Goal: Task Accomplishment & Management: Complete application form

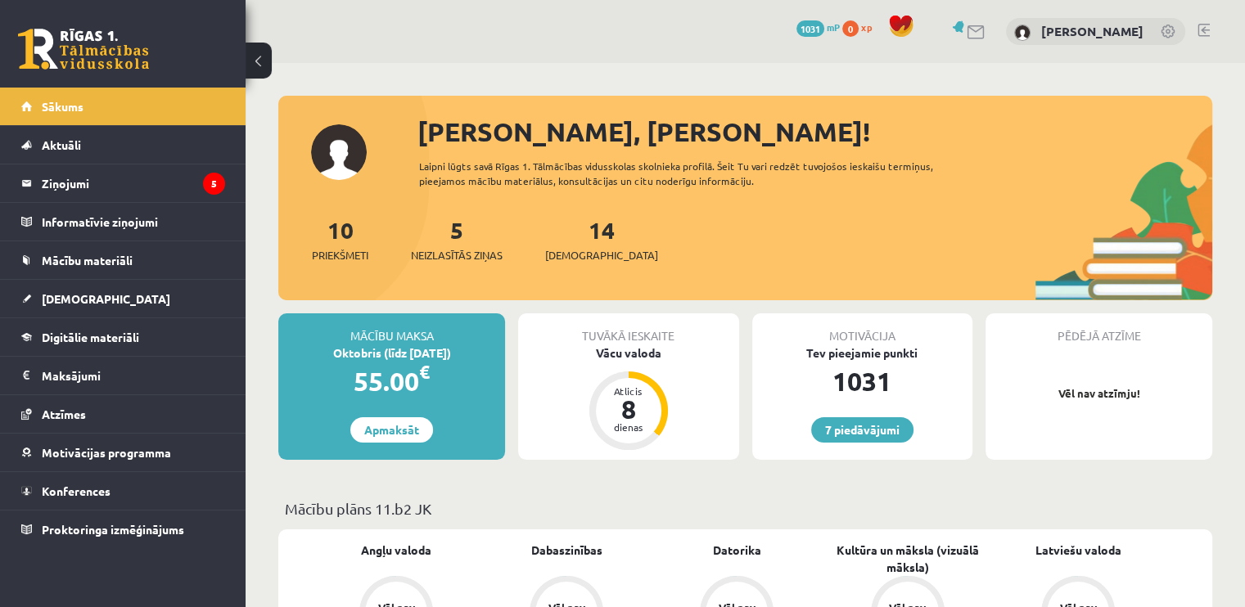
click at [458, 246] on div "5 Neizlasītās ziņas" at bounding box center [457, 238] width 92 height 51
click at [456, 238] on link "5 Neizlasītās ziņas" at bounding box center [457, 239] width 92 height 48
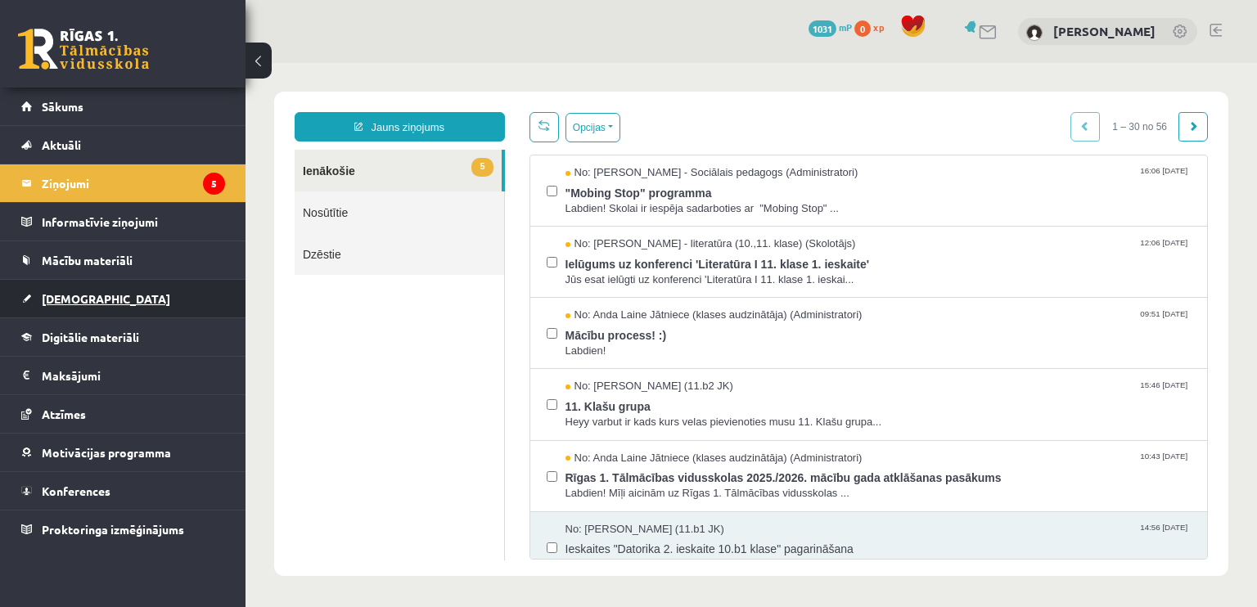
click at [84, 295] on span "[DEMOGRAPHIC_DATA]" at bounding box center [106, 298] width 129 height 15
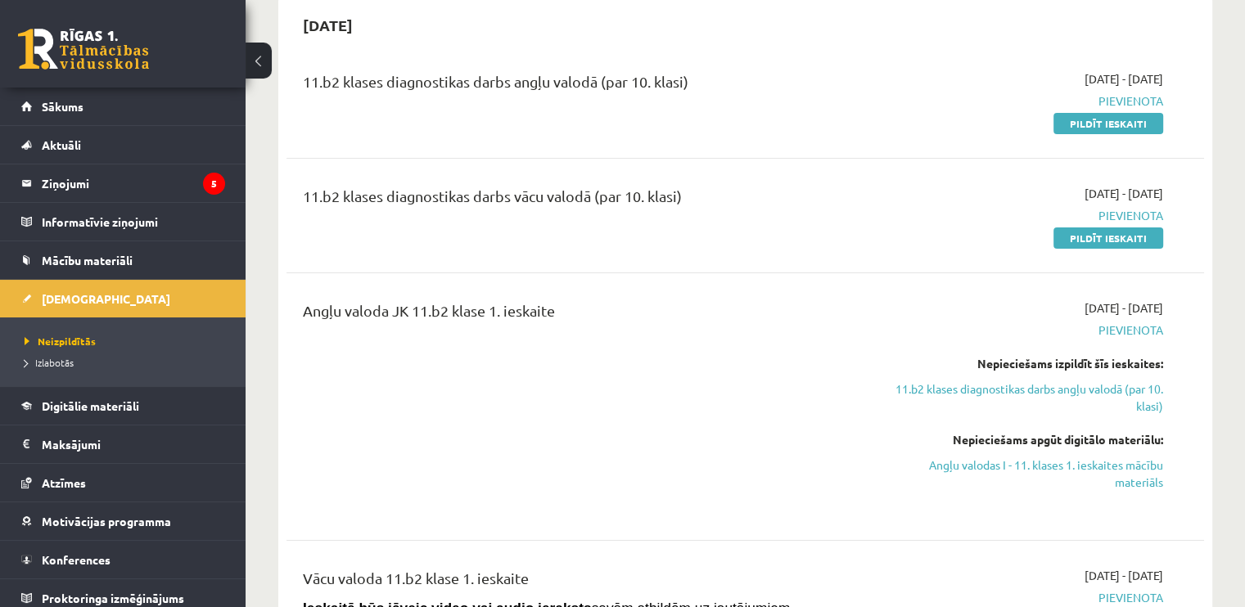
scroll to position [82, 0]
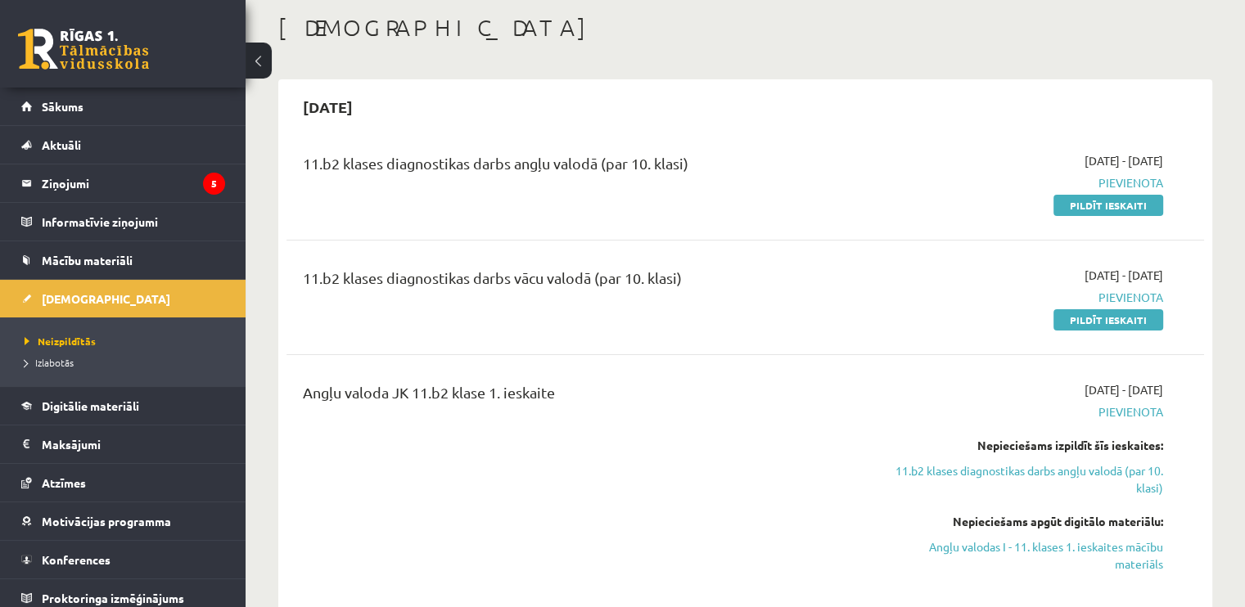
drag, startPoint x: 1113, startPoint y: 206, endPoint x: 701, endPoint y: 58, distance: 438.3
click at [1113, 206] on link "Pildīt ieskaiti" at bounding box center [1108, 205] width 110 height 21
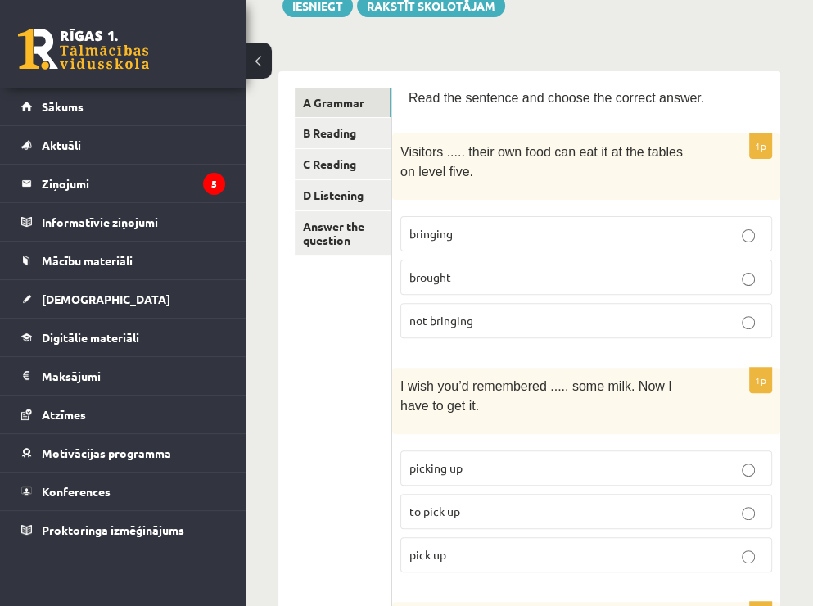
scroll to position [246, 0]
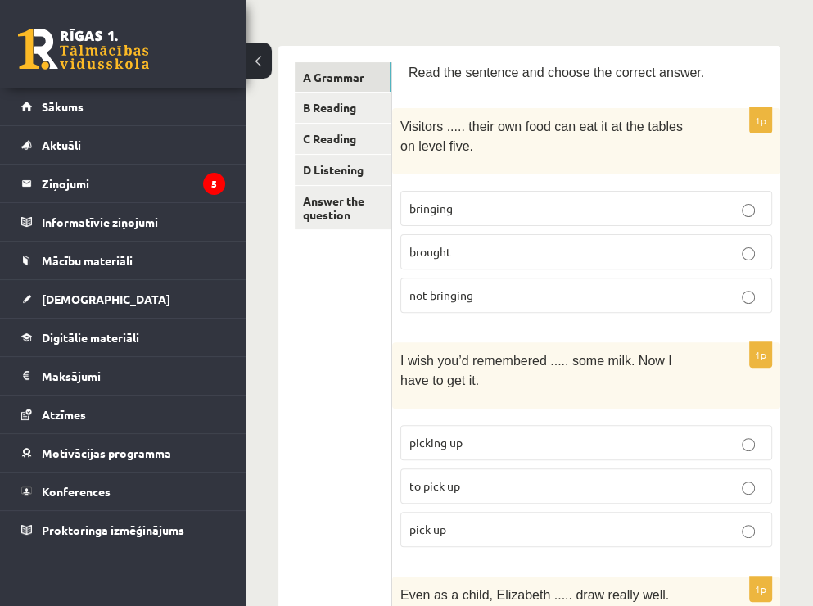
click at [472, 248] on p "brought" at bounding box center [586, 251] width 354 height 17
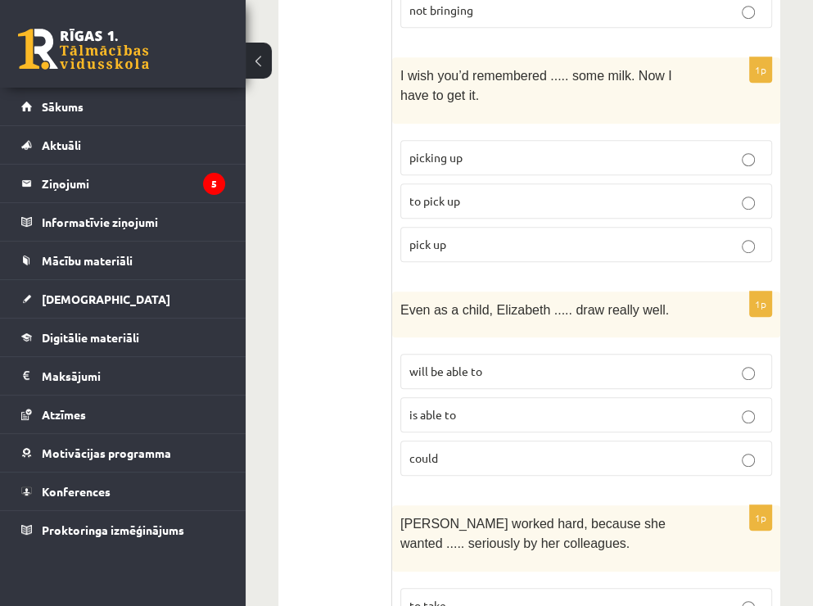
scroll to position [491, 0]
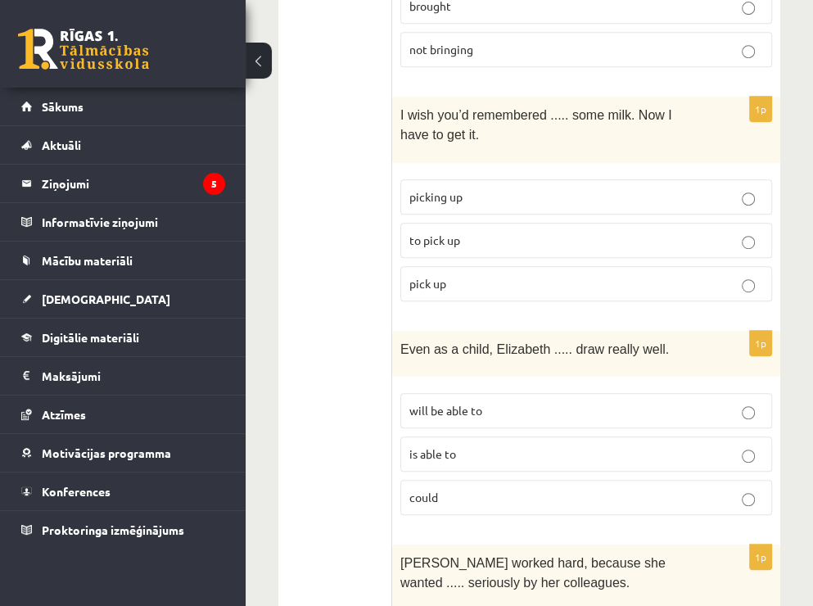
click at [492, 190] on p "picking up" at bounding box center [586, 196] width 354 height 17
click at [468, 235] on p "to pick up" at bounding box center [586, 240] width 354 height 17
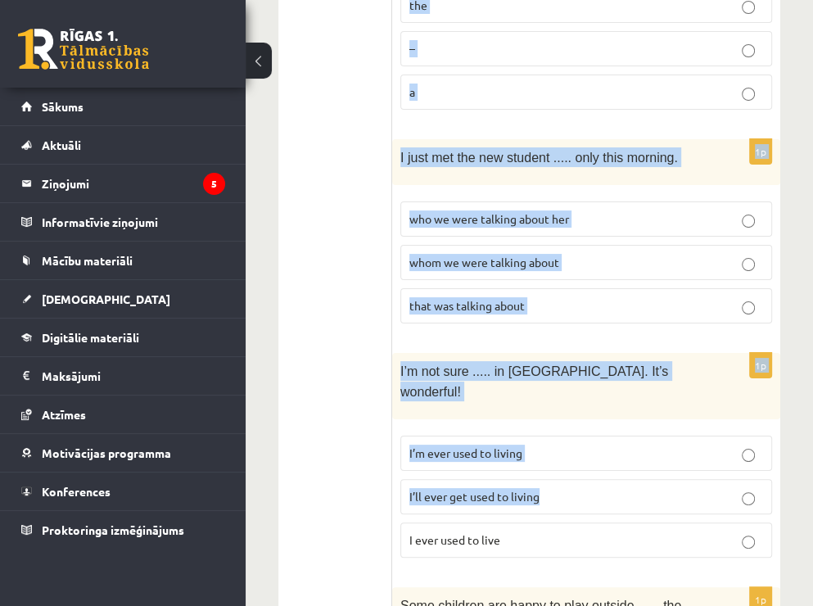
scroll to position [4479, 0]
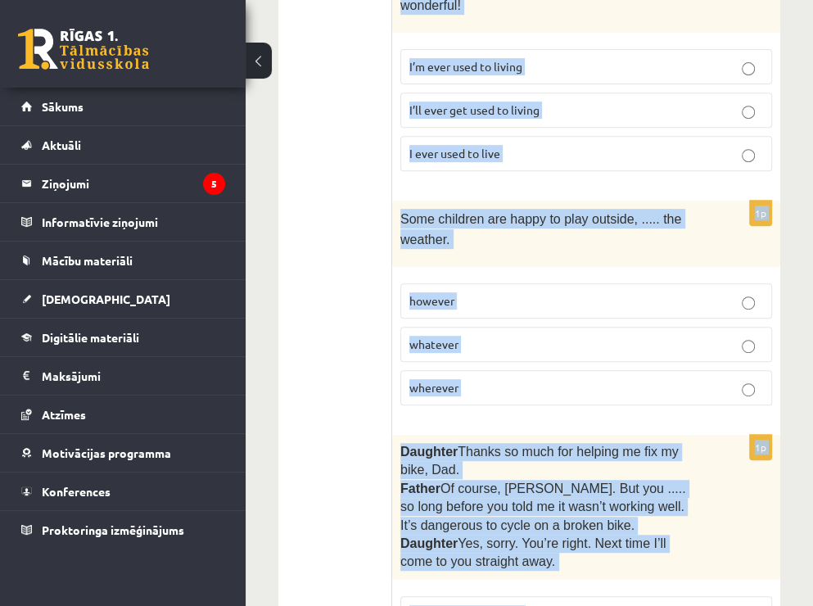
drag, startPoint x: 400, startPoint y: 68, endPoint x: 609, endPoint y: 557, distance: 532.1
copy form "Lore ips dolorsit ame consec adi elitsed doeius. 9t Incididu ..... utlab etd ma…"
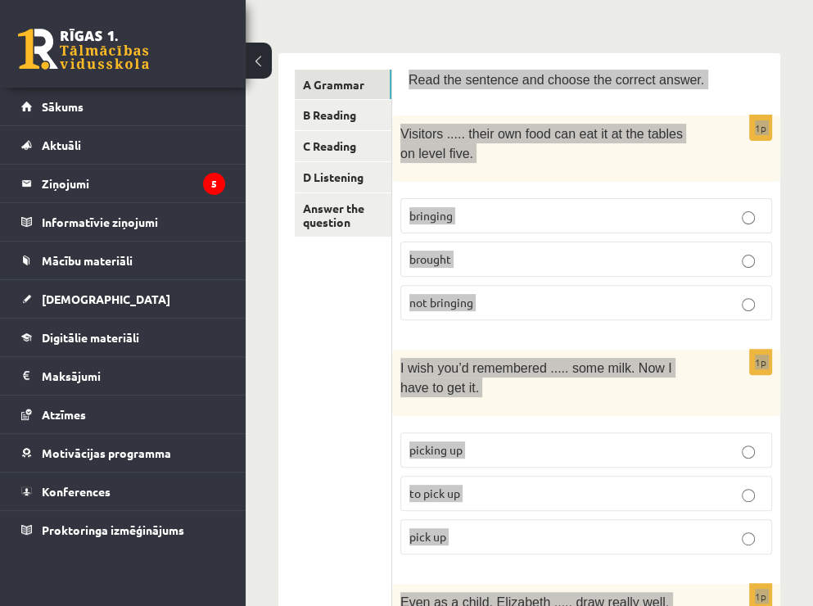
scroll to position [59, 0]
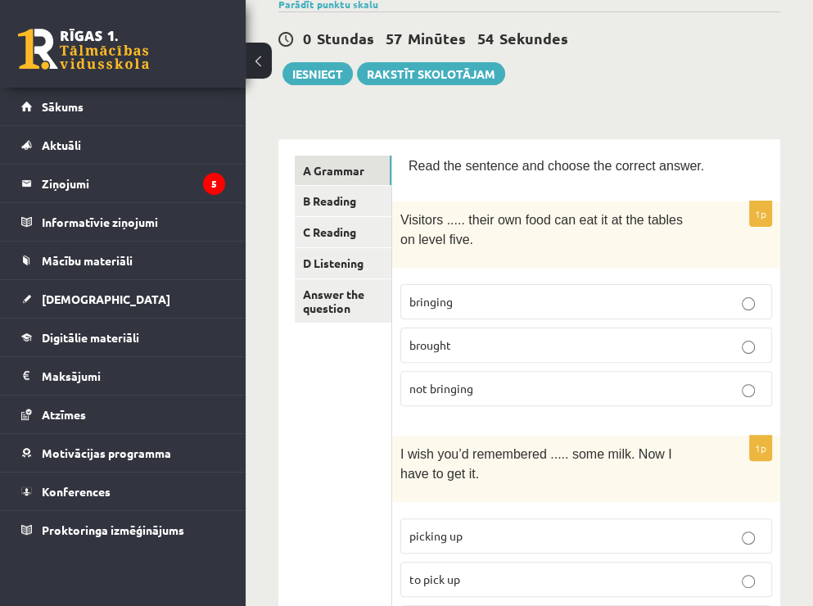
scroll to position [223, 0]
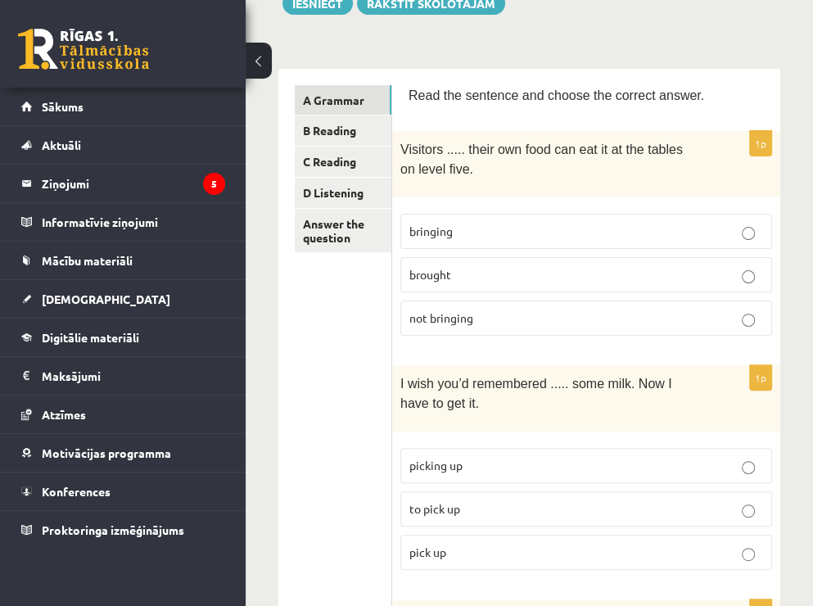
click at [478, 223] on p "bringing" at bounding box center [586, 231] width 354 height 17
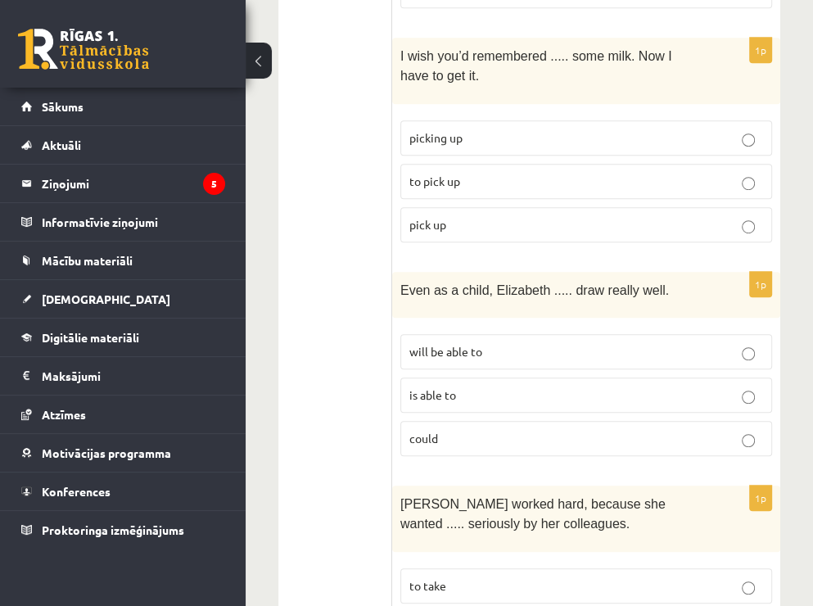
scroll to position [632, 0]
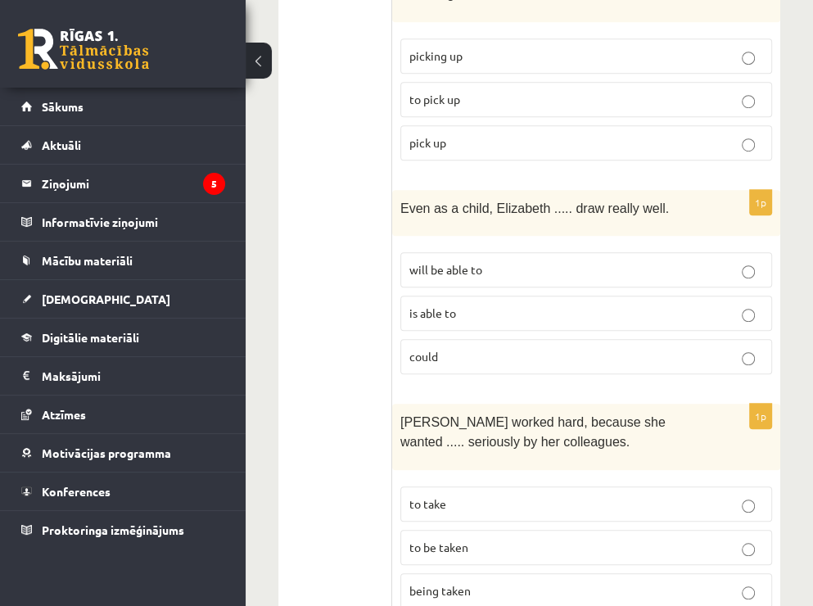
click at [447, 348] on p "could" at bounding box center [586, 356] width 354 height 17
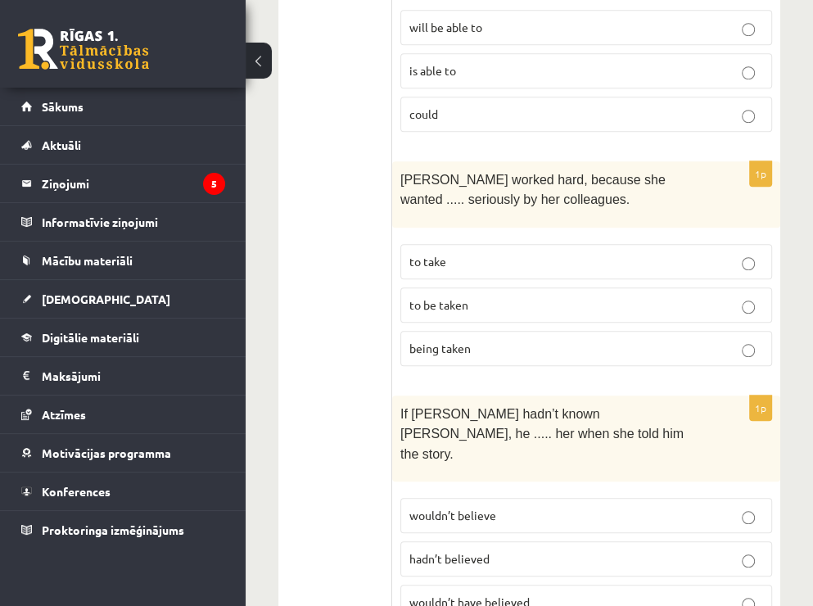
scroll to position [877, 0]
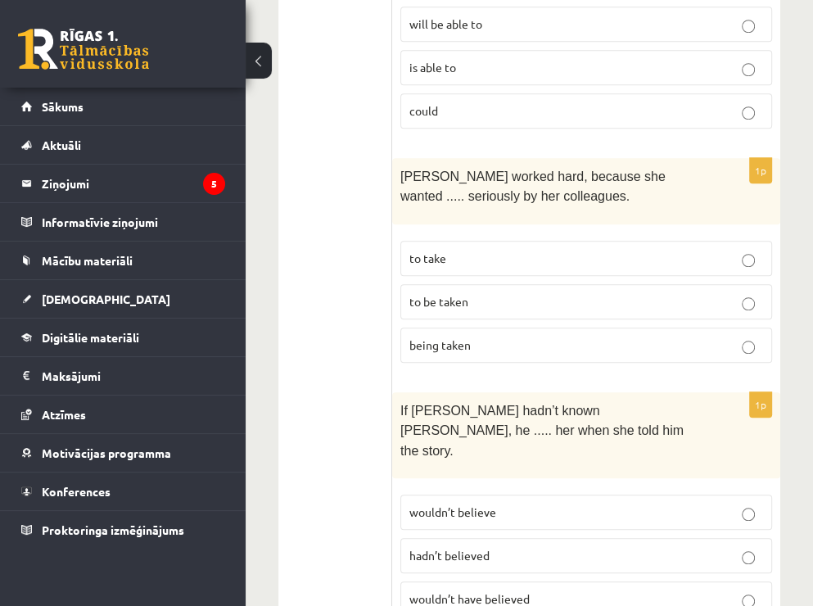
click at [466, 297] on label "to be taken" at bounding box center [586, 301] width 372 height 35
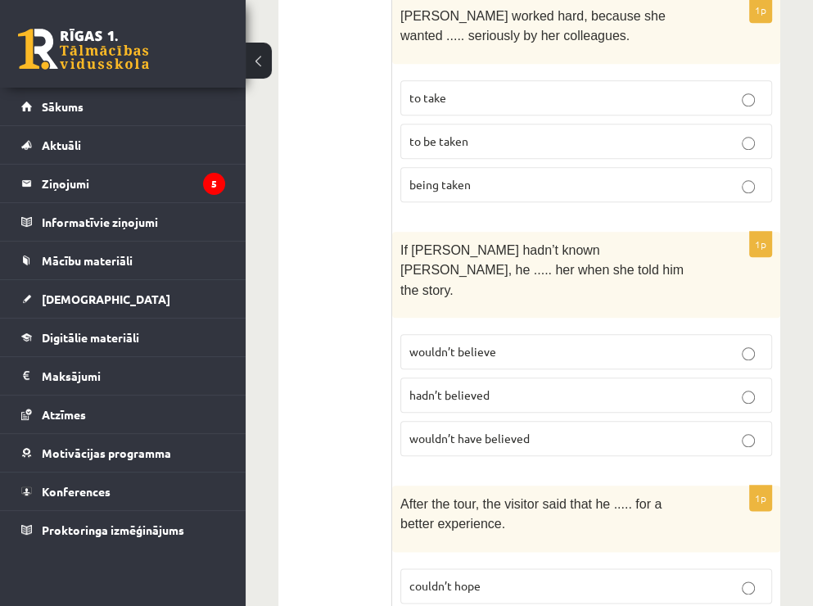
scroll to position [1123, 0]
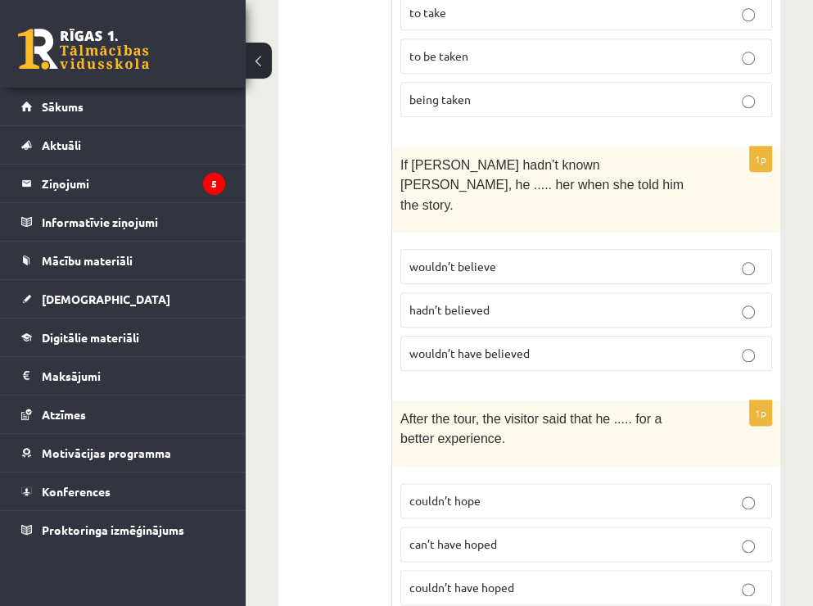
click at [545, 345] on p "wouldn’t have believed" at bounding box center [586, 353] width 354 height 17
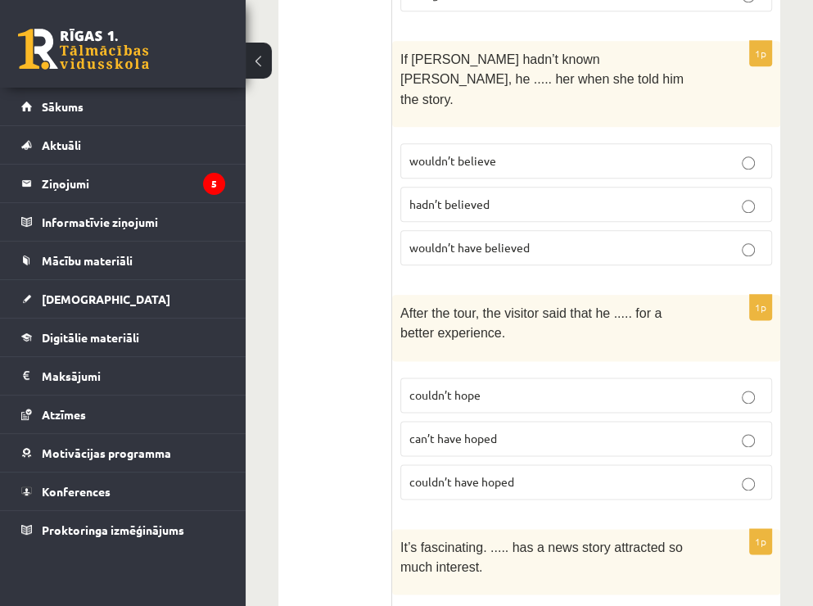
scroll to position [1369, 0]
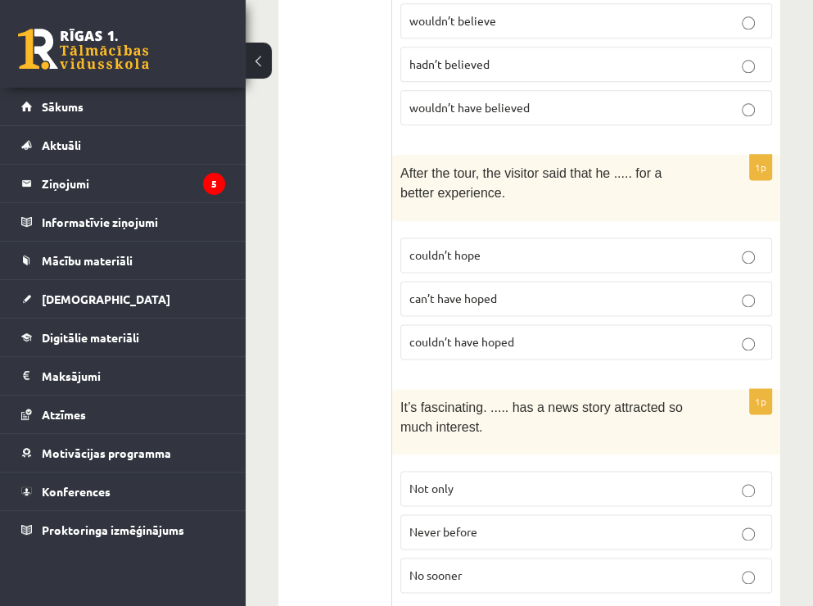
click at [536, 333] on p "couldn’t have hoped" at bounding box center [586, 341] width 354 height 17
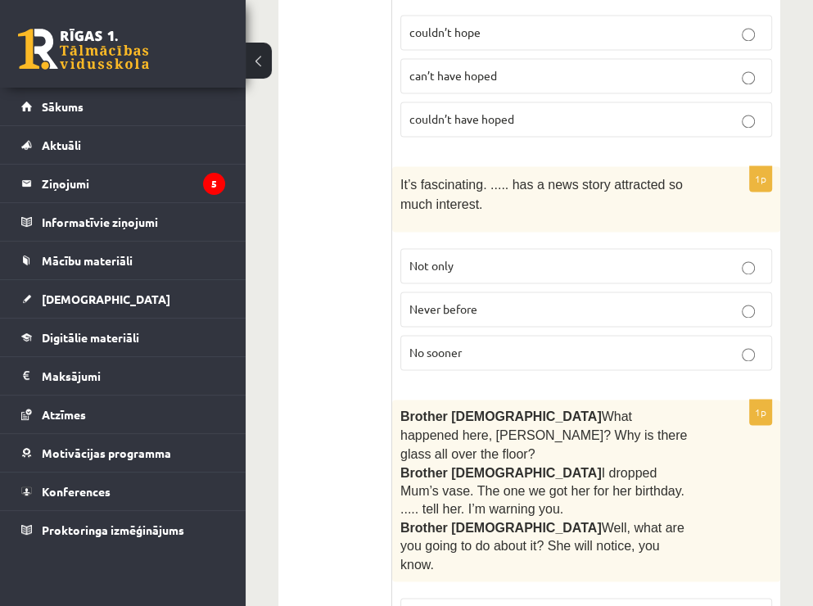
scroll to position [1614, 0]
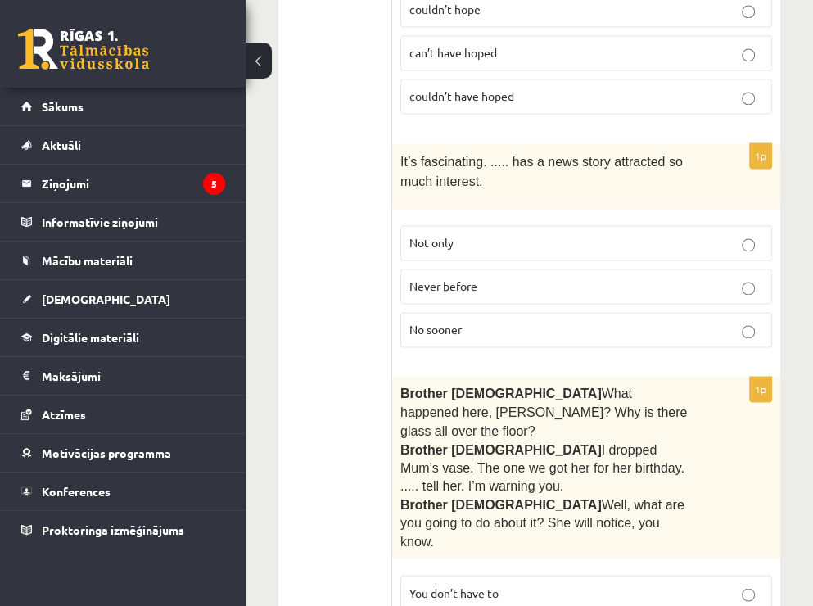
click at [505, 277] on p "Never before" at bounding box center [586, 285] width 354 height 17
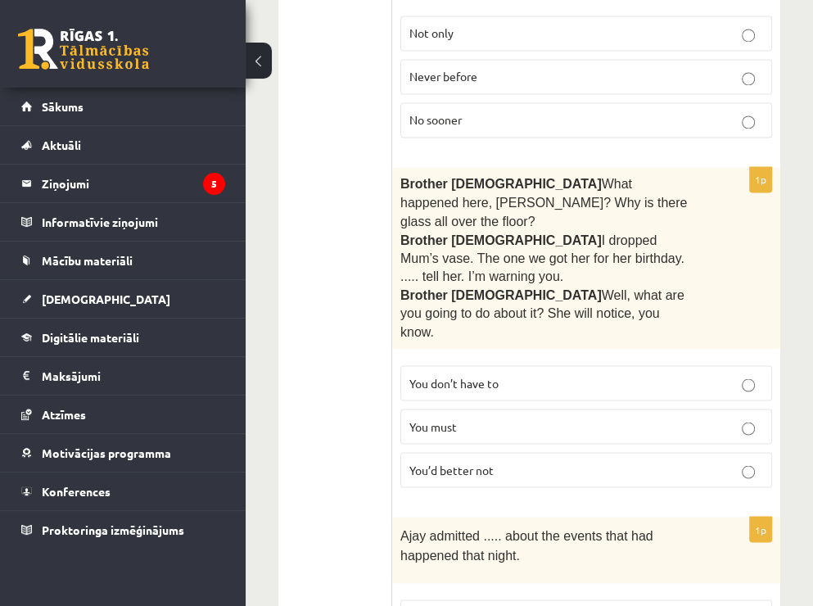
scroll to position [1860, 0]
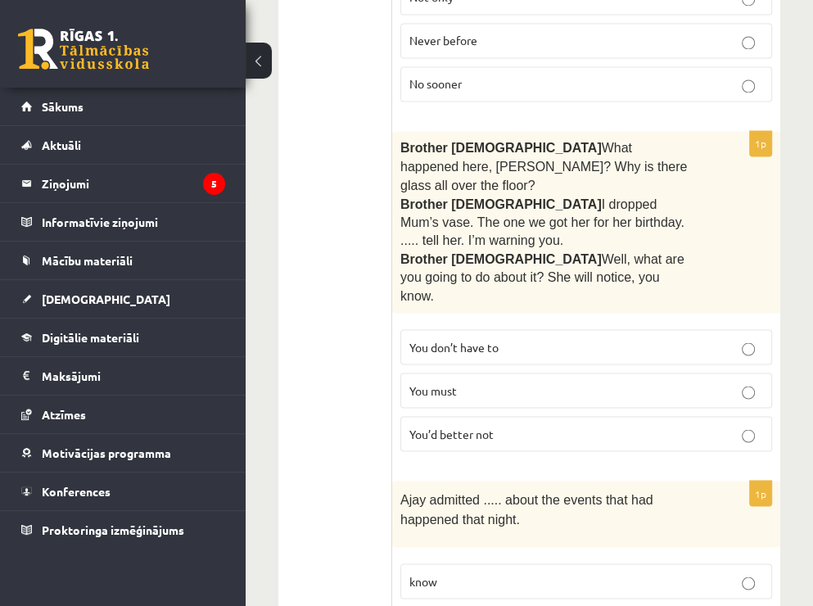
click at [506, 425] on p "You’d better not" at bounding box center [586, 433] width 354 height 17
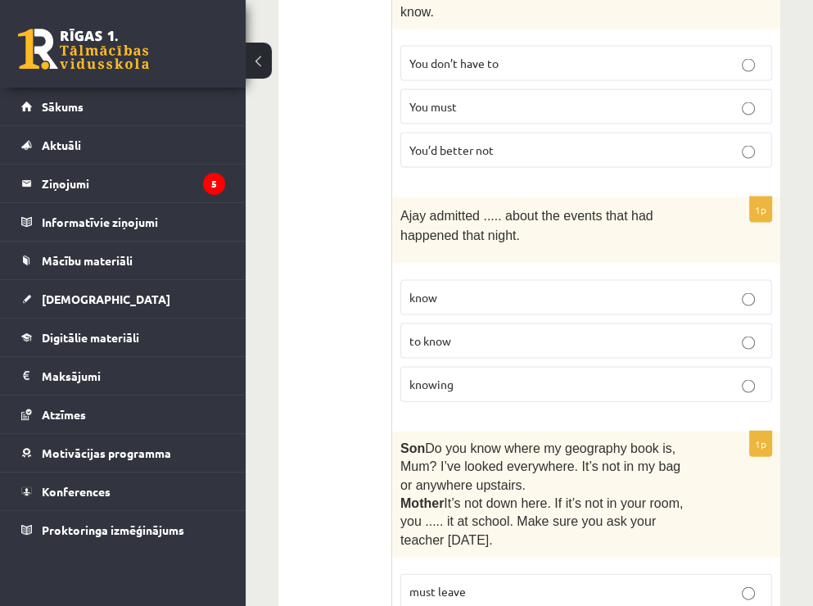
scroll to position [2187, 0]
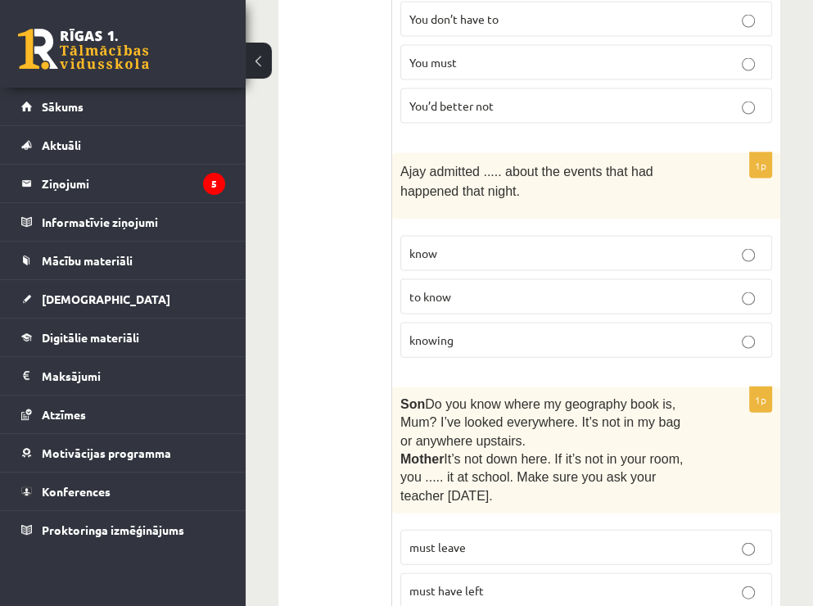
click at [476, 288] on p "to know" at bounding box center [586, 296] width 354 height 17
click at [491, 332] on p "knowing" at bounding box center [586, 340] width 354 height 17
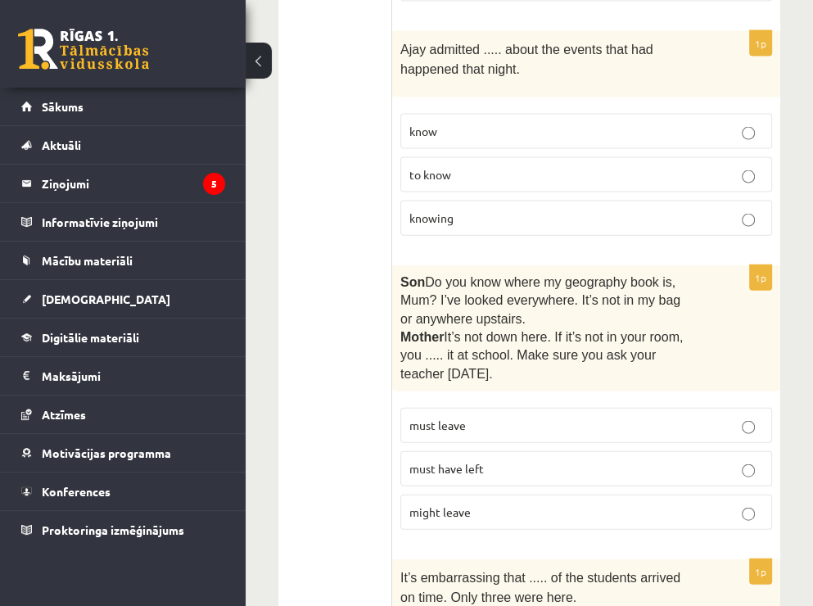
scroll to position [2351, 0]
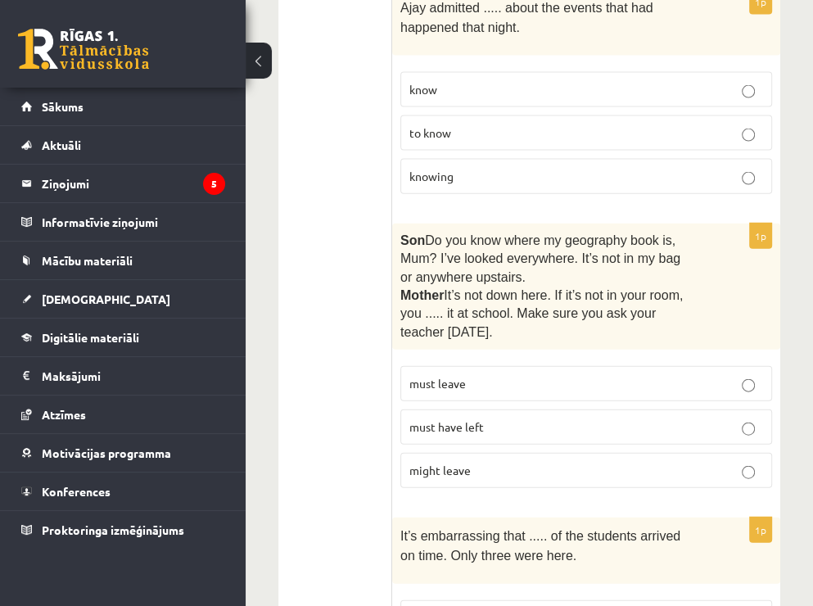
drag, startPoint x: 425, startPoint y: 127, endPoint x: 390, endPoint y: 128, distance: 35.2
click at [390, 128] on div "**********" at bounding box center [529, 408] width 502 height 4935
click at [402, 233] on span "Son" at bounding box center [412, 240] width 25 height 14
click at [414, 233] on span "Son" at bounding box center [412, 240] width 25 height 14
drag, startPoint x: 417, startPoint y: 133, endPoint x: 404, endPoint y: 133, distance: 13.1
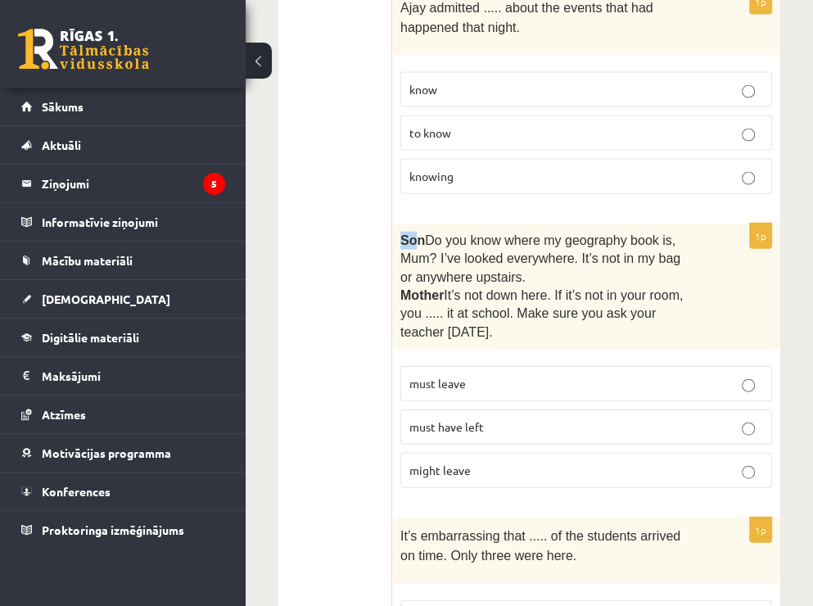
click at [404, 233] on span "Son" at bounding box center [412, 240] width 25 height 14
click at [409, 233] on span "Son" at bounding box center [412, 240] width 25 height 14
click at [348, 213] on ul "A Grammar B Reading C Reading D Listening Answer the question" at bounding box center [343, 408] width 97 height 4902
click at [494, 418] on p "must have left" at bounding box center [586, 426] width 354 height 17
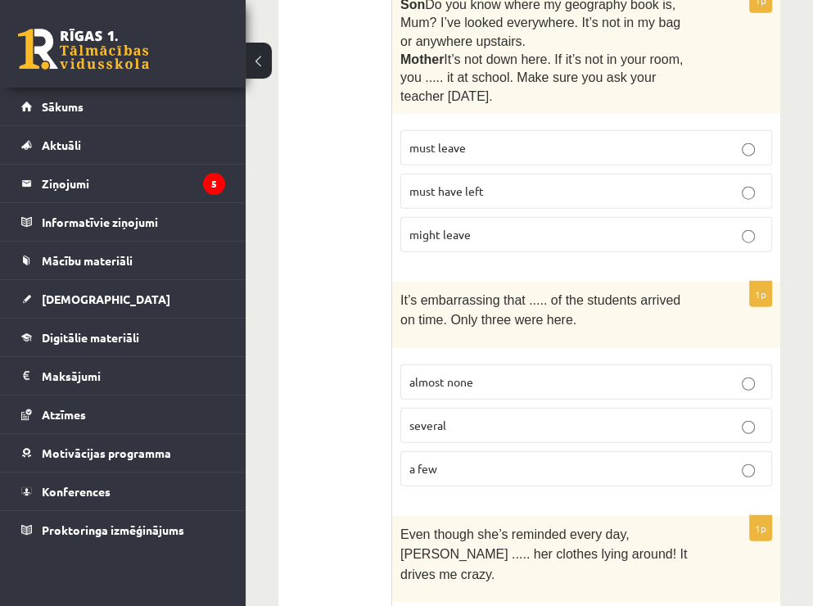
scroll to position [2596, 0]
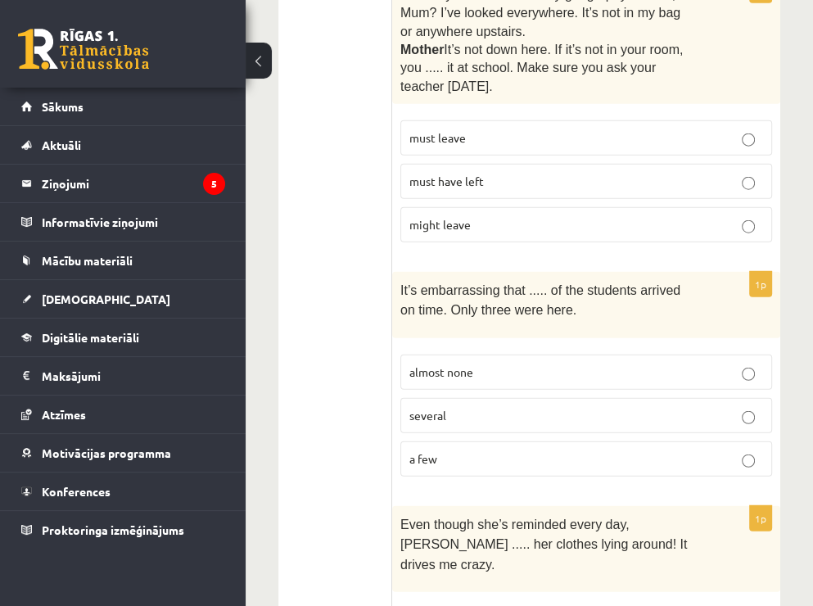
click at [465, 364] on span "almost none" at bounding box center [441, 371] width 64 height 15
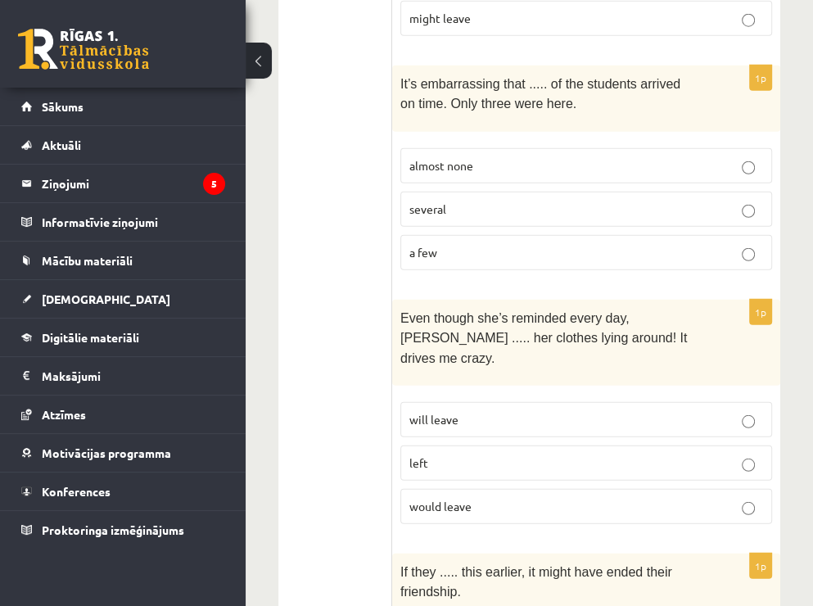
scroll to position [2842, 0]
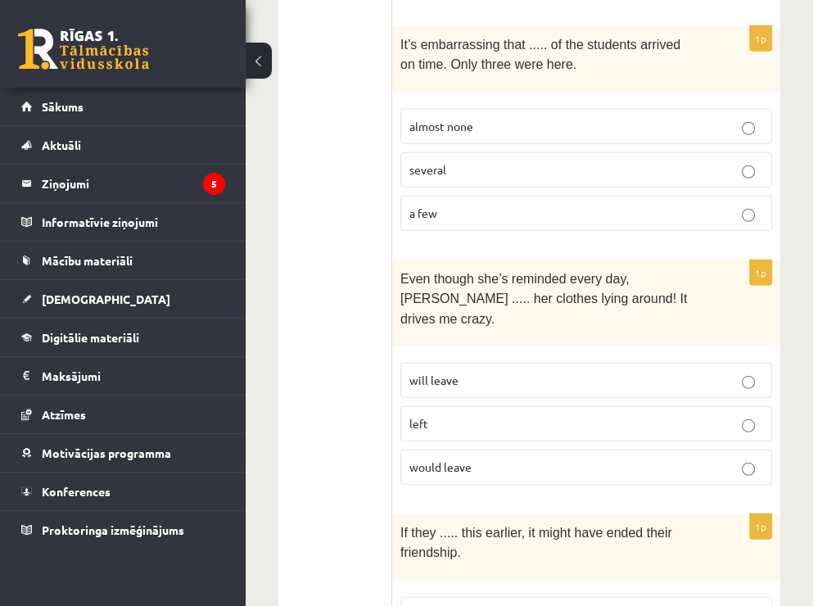
click at [498, 372] on p "will leave" at bounding box center [586, 380] width 354 height 17
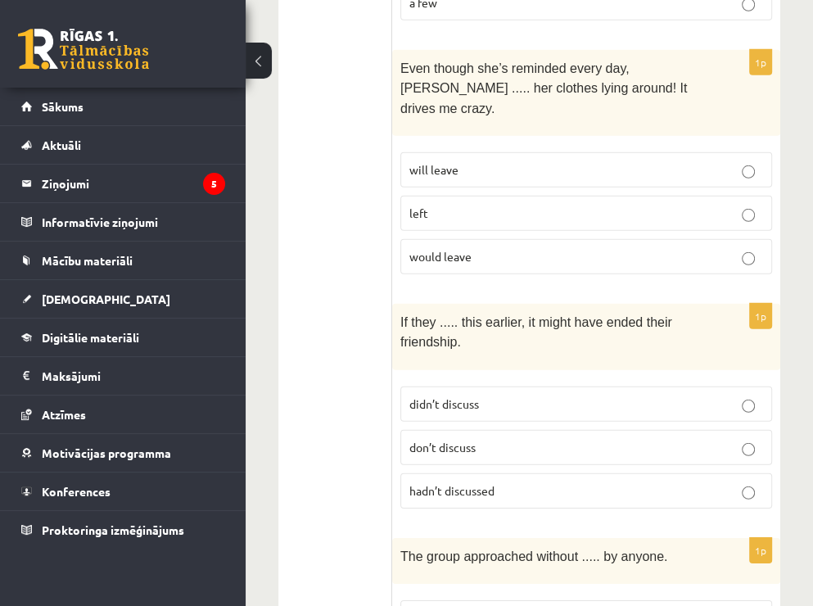
scroll to position [3088, 0]
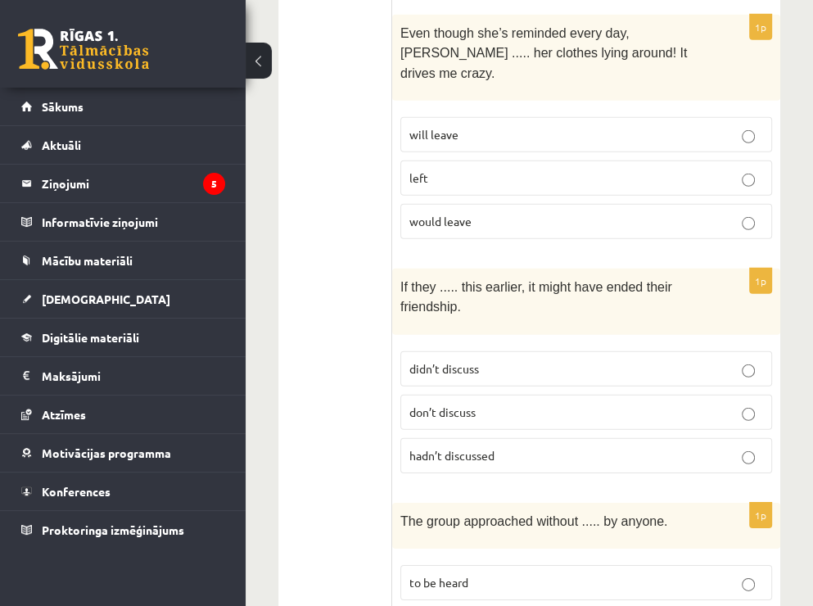
click at [492, 448] on span "hadn’t discussed" at bounding box center [451, 455] width 85 height 15
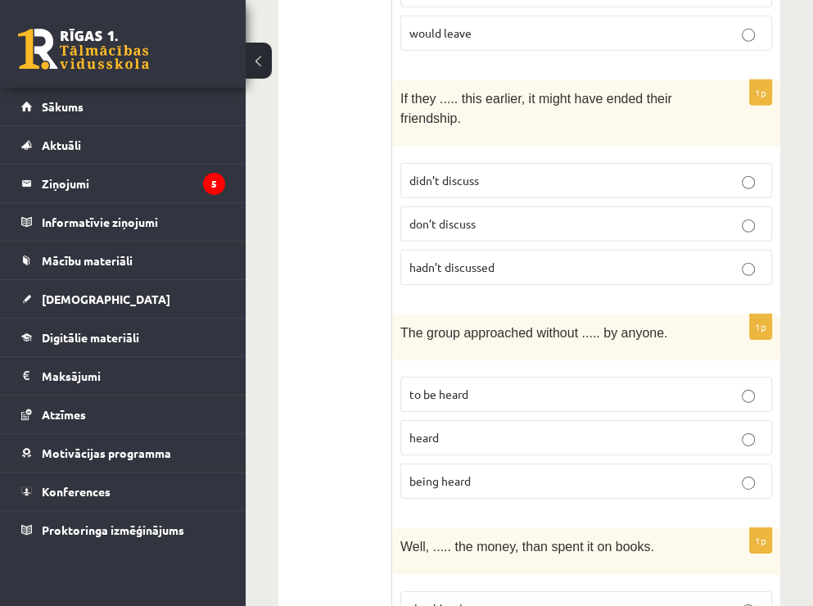
scroll to position [3333, 0]
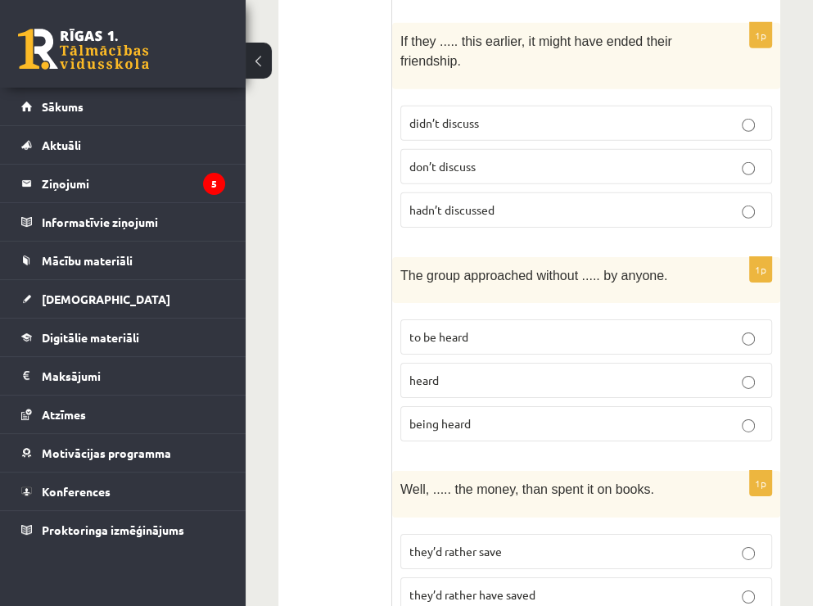
click at [484, 415] on p "being heard" at bounding box center [586, 423] width 354 height 17
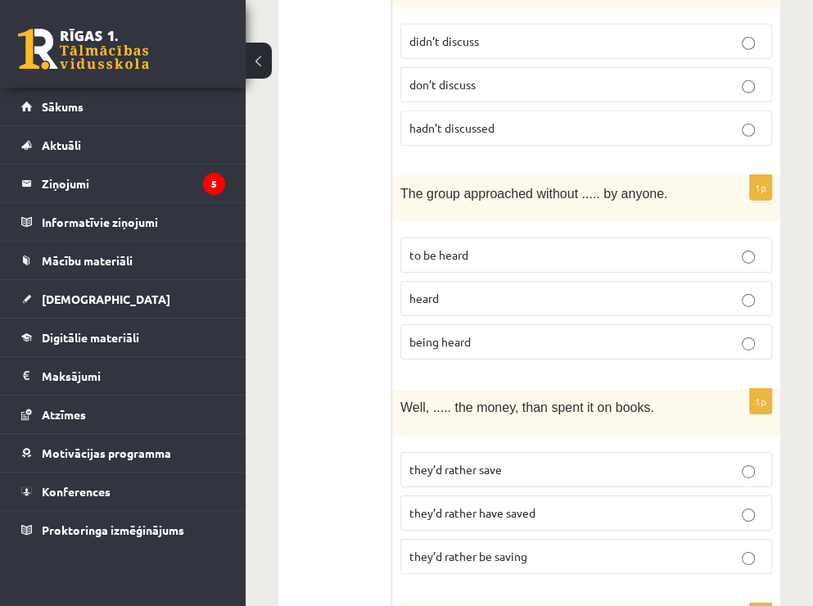
scroll to position [3497, 0]
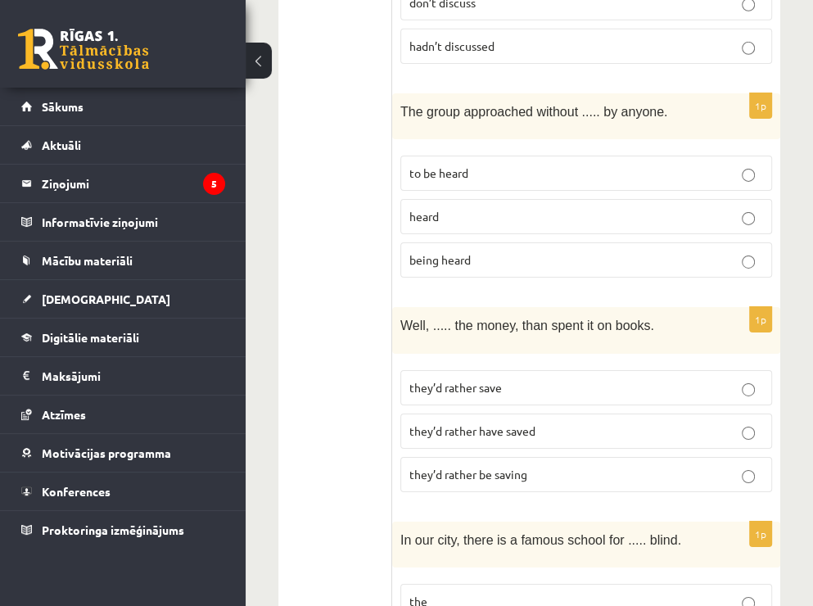
click at [521, 423] on span "they’d rather have saved" at bounding box center [472, 430] width 126 height 15
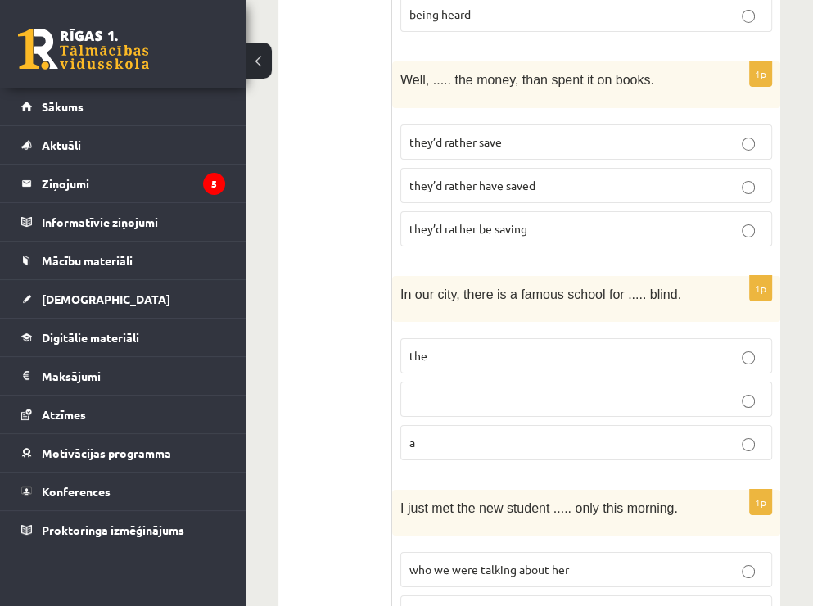
scroll to position [3742, 0]
click at [498, 347] on p "the" at bounding box center [586, 355] width 354 height 17
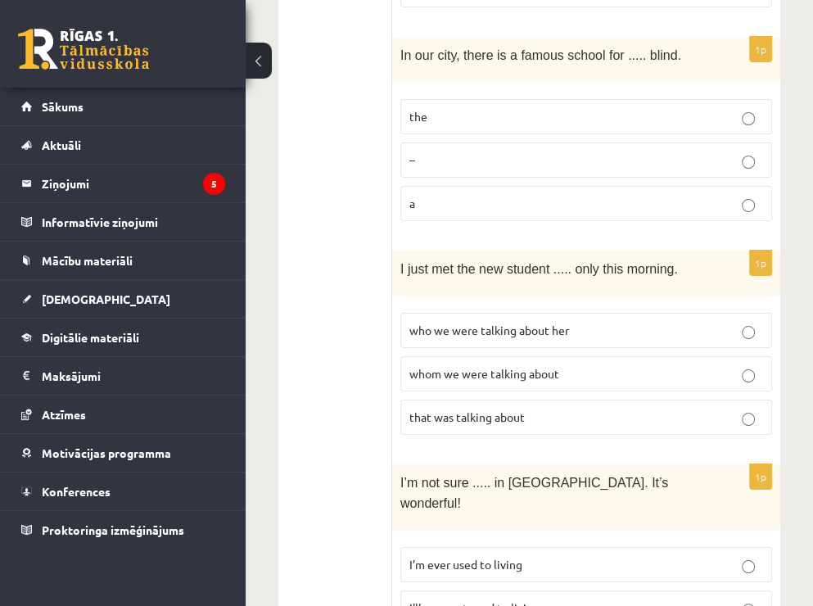
scroll to position [3988, 0]
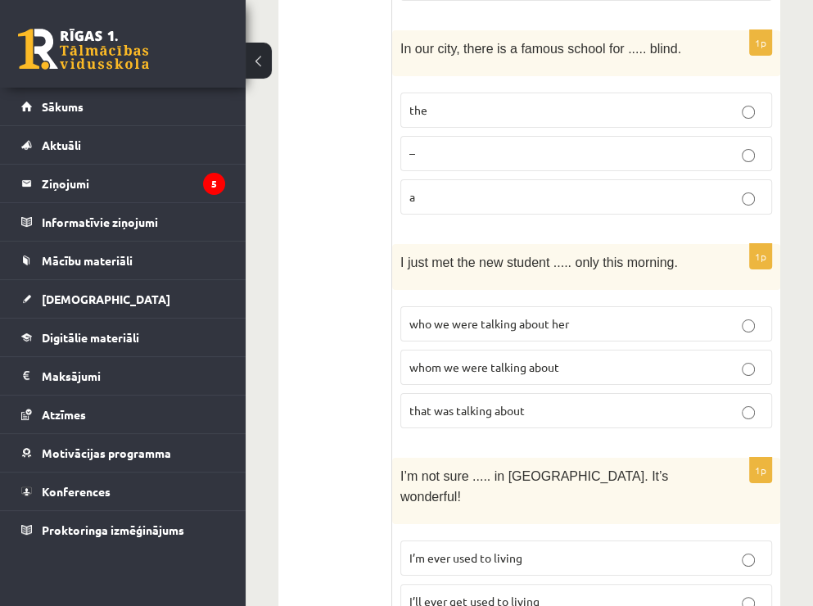
click at [544, 359] on span "whom we were talking about" at bounding box center [484, 366] width 150 height 15
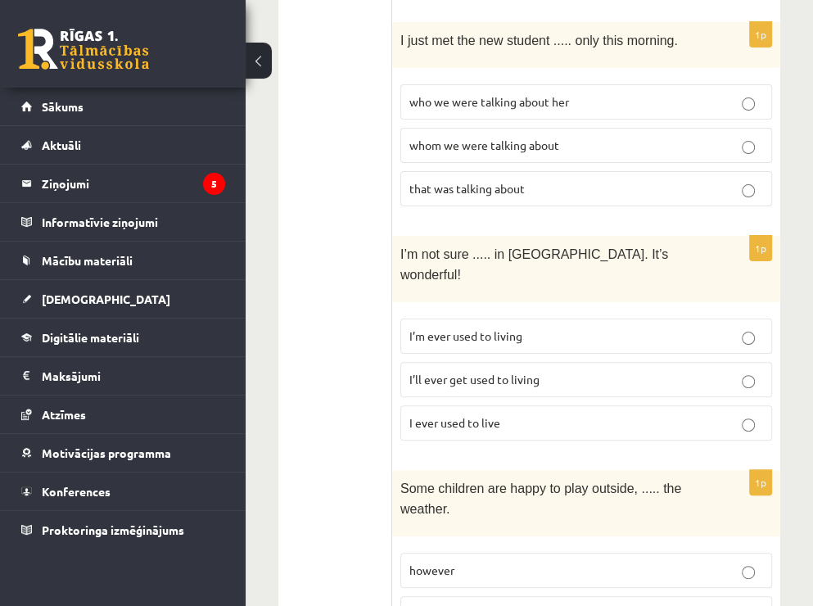
scroll to position [4234, 0]
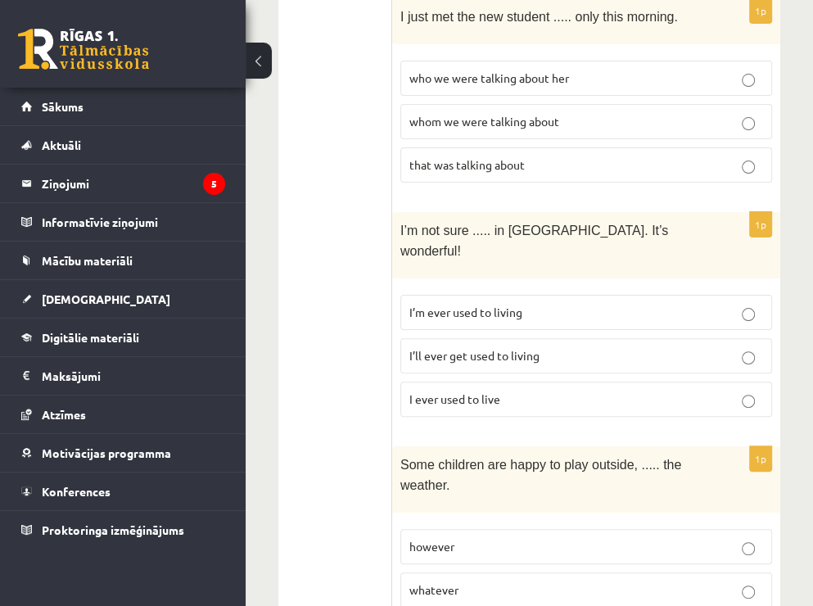
click at [540, 304] on p "I’m ever used to living" at bounding box center [586, 312] width 354 height 17
click at [544, 347] on p "I’ll ever get used to living" at bounding box center [586, 355] width 354 height 17
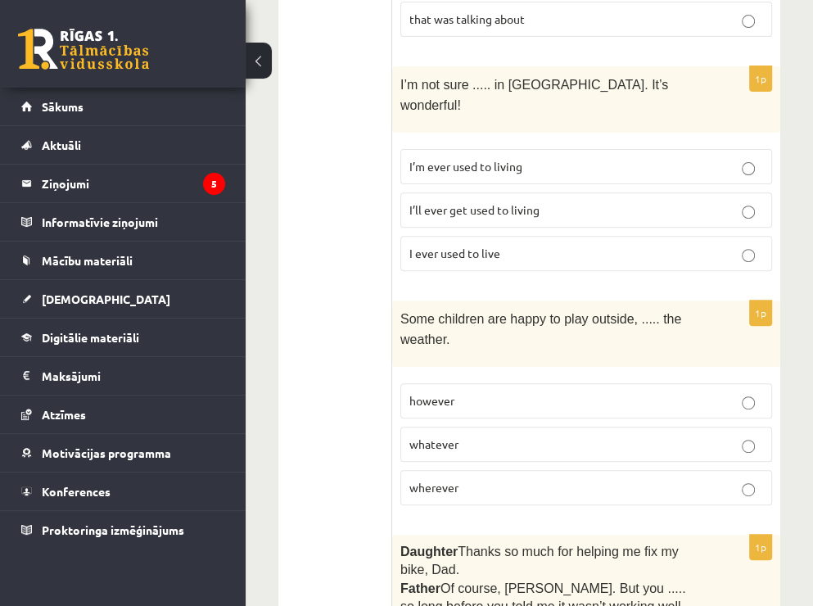
scroll to position [4397, 0]
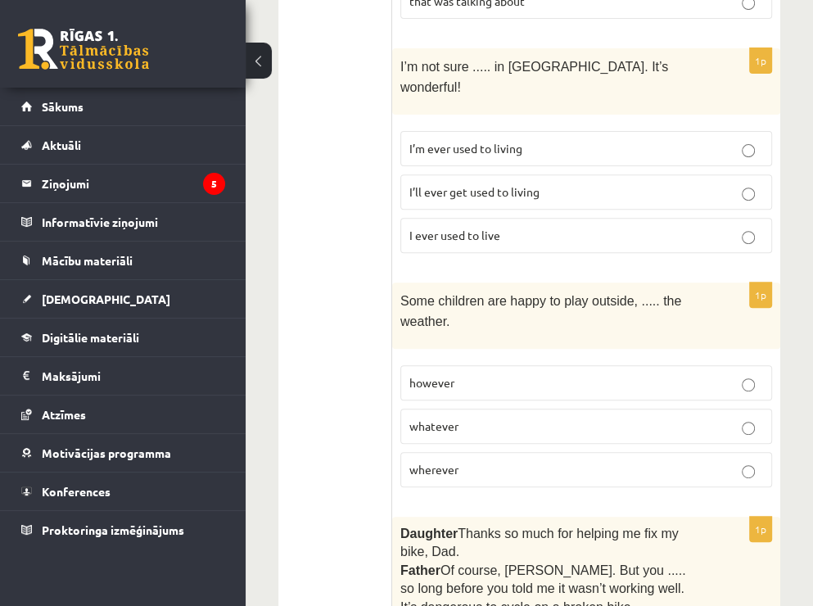
click at [500, 417] on p "whatever" at bounding box center [586, 425] width 354 height 17
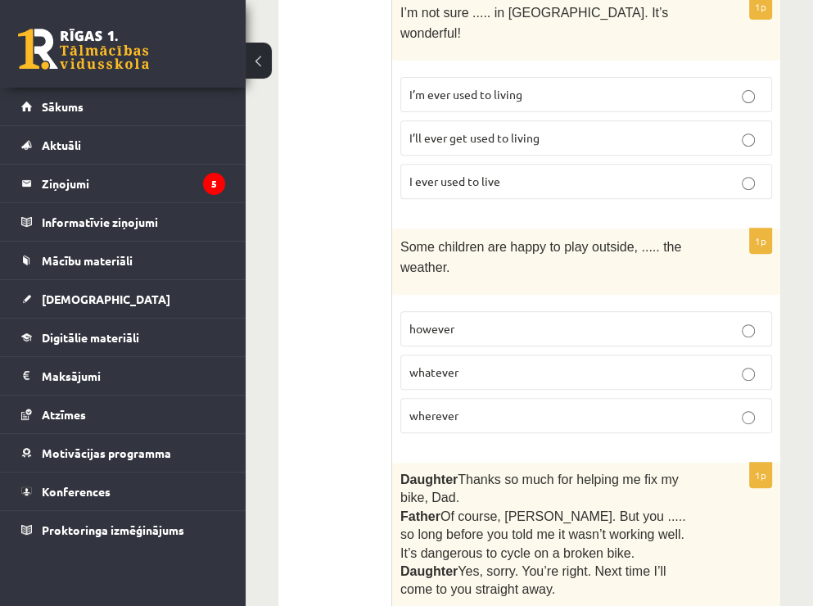
scroll to position [4479, 0]
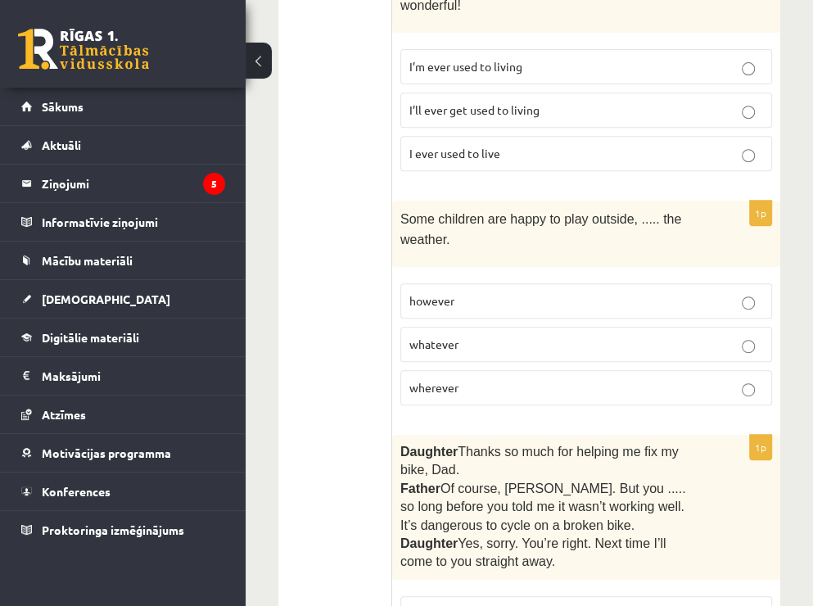
click at [511, 606] on span "shouldn’t have waited" at bounding box center [466, 613] width 114 height 15
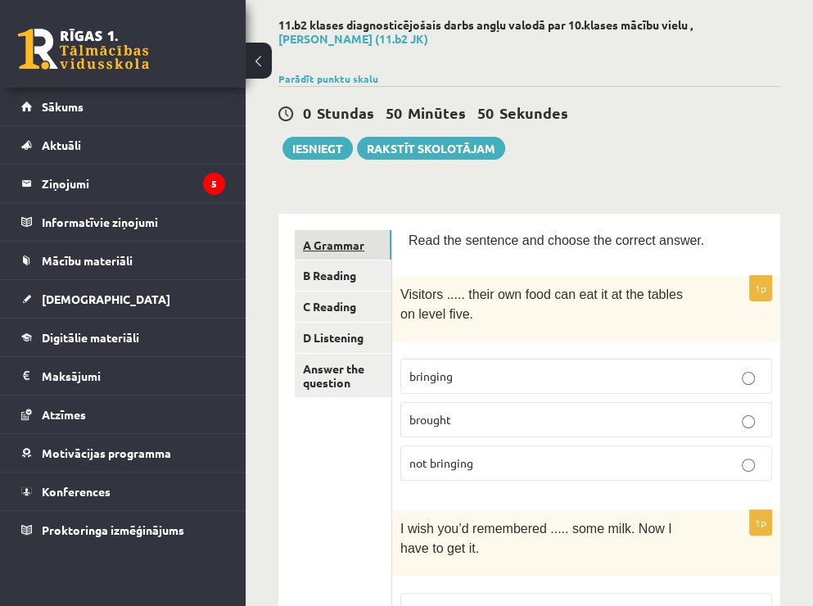
scroll to position [0, 0]
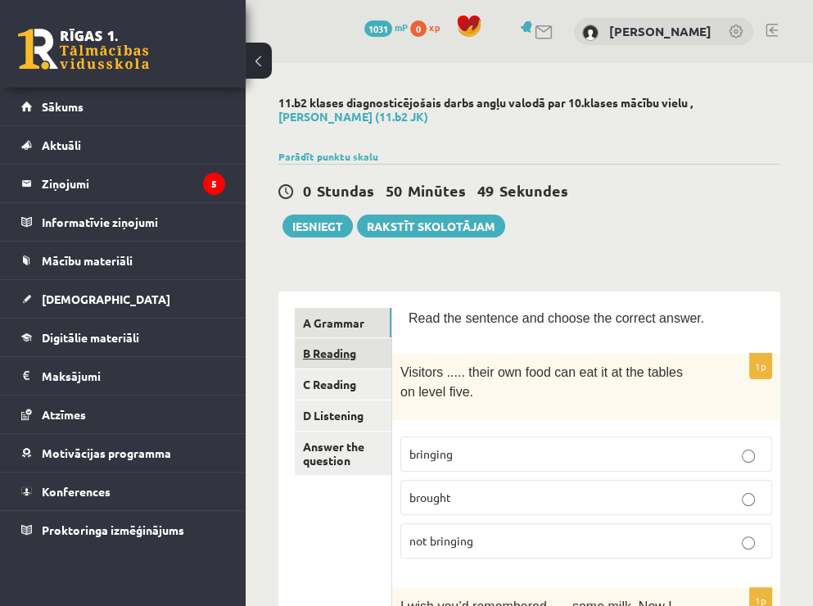
drag, startPoint x: 337, startPoint y: 363, endPoint x: 343, endPoint y: 345, distance: 18.9
click at [337, 363] on link "B Reading" at bounding box center [343, 353] width 97 height 30
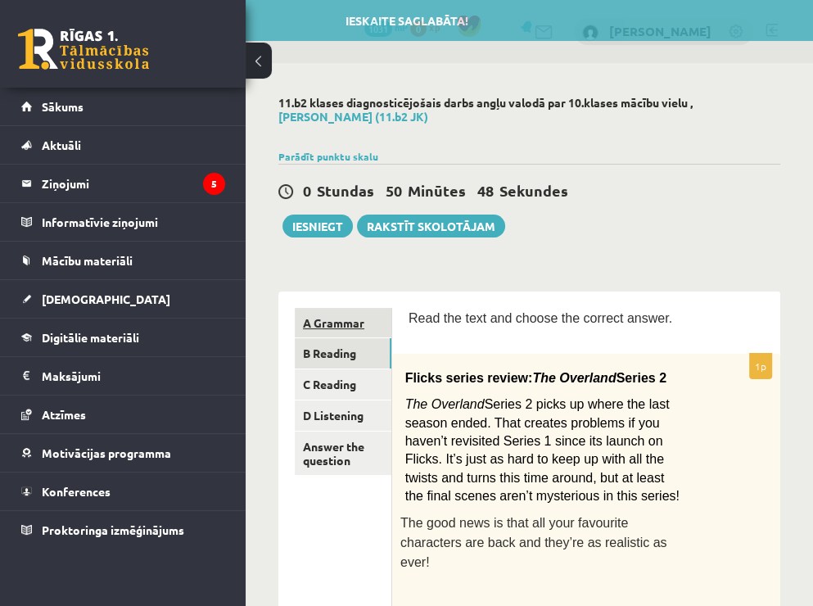
click at [345, 324] on link "A Grammar" at bounding box center [343, 323] width 97 height 30
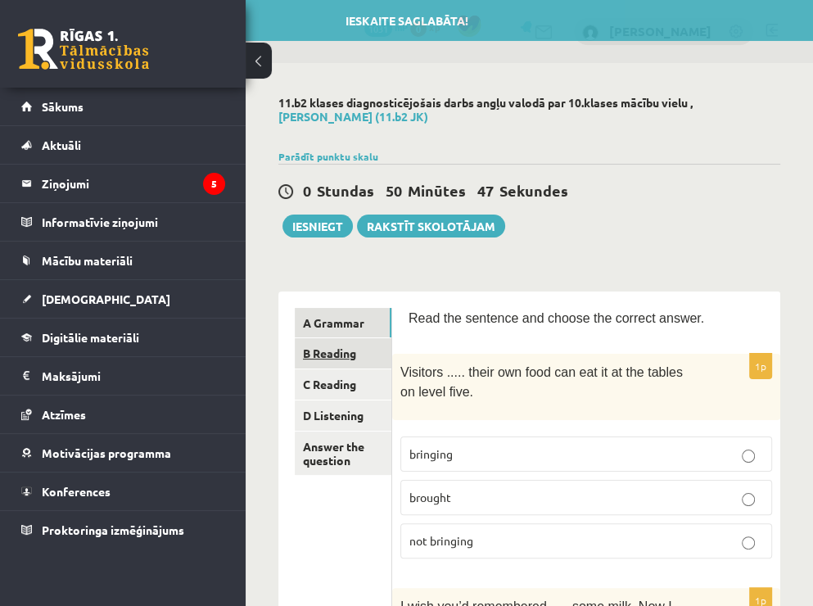
click at [326, 361] on link "B Reading" at bounding box center [343, 353] width 97 height 30
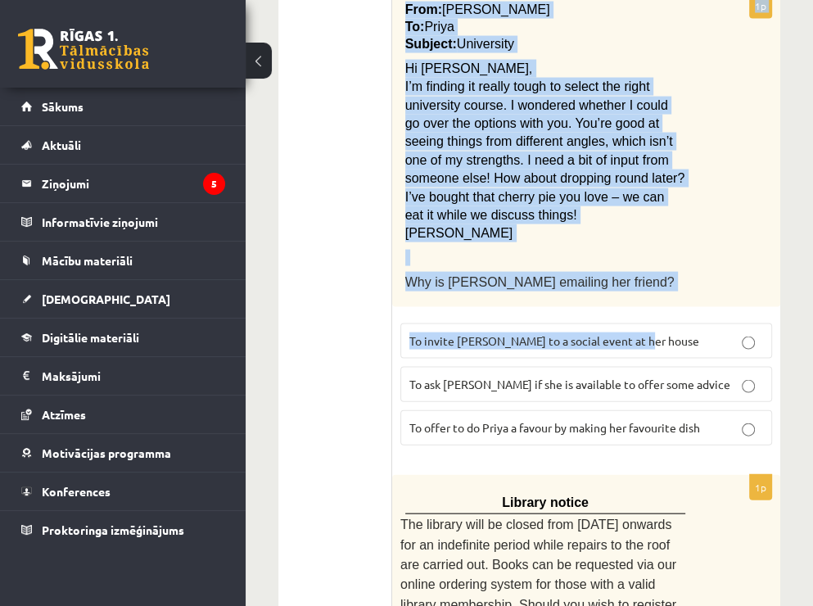
scroll to position [2352, 0]
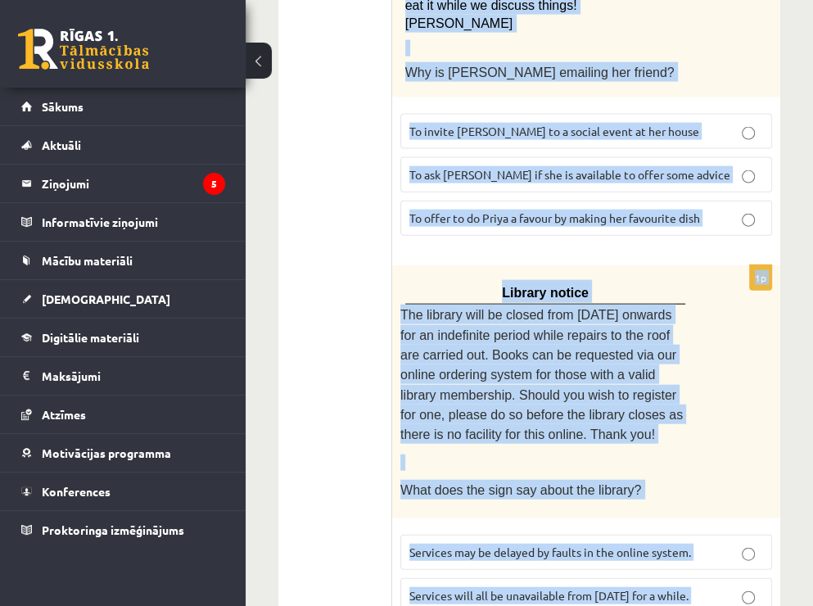
drag, startPoint x: 398, startPoint y: 70, endPoint x: 771, endPoint y: 535, distance: 595.6
copy form "Lore ips dolo sit ametco adi elitsed doeius. 1t Incidi utlabo etdolo: Mag Aliqu…"
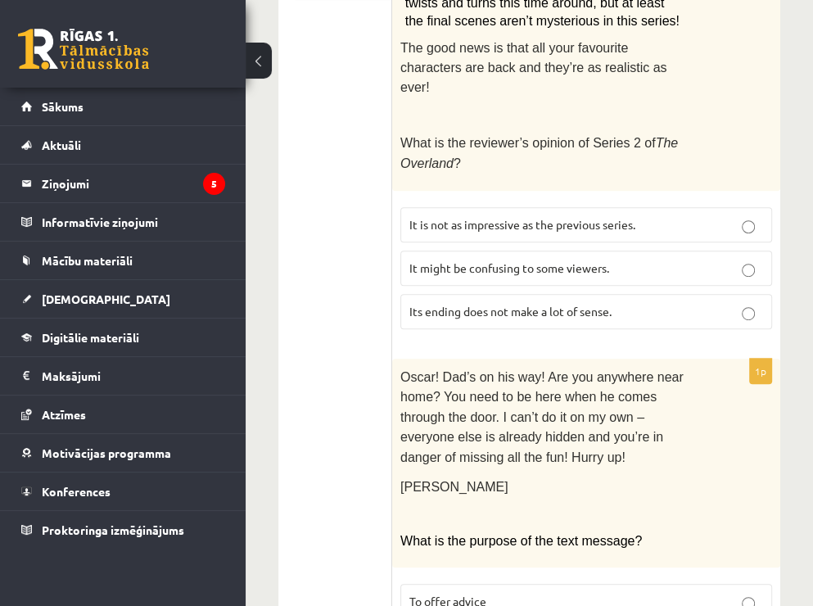
scroll to position [491, 0]
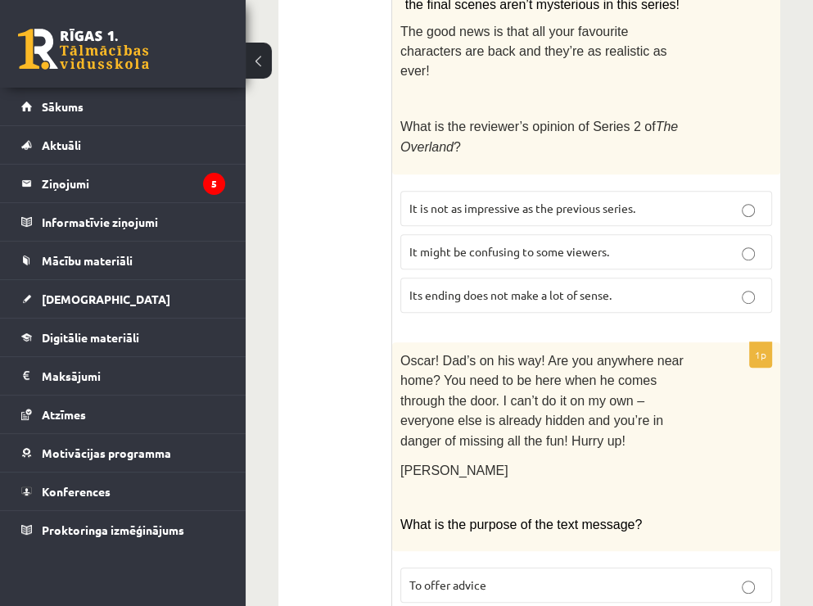
click at [601, 244] on span "It might be confusing to some viewers." at bounding box center [509, 251] width 200 height 15
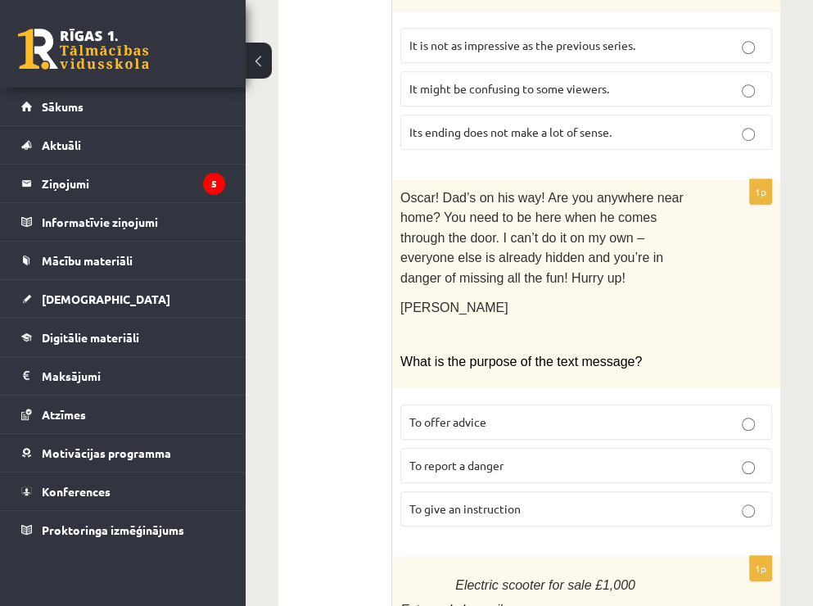
scroll to position [655, 0]
click at [481, 500] on span "To give an instruction" at bounding box center [464, 507] width 111 height 15
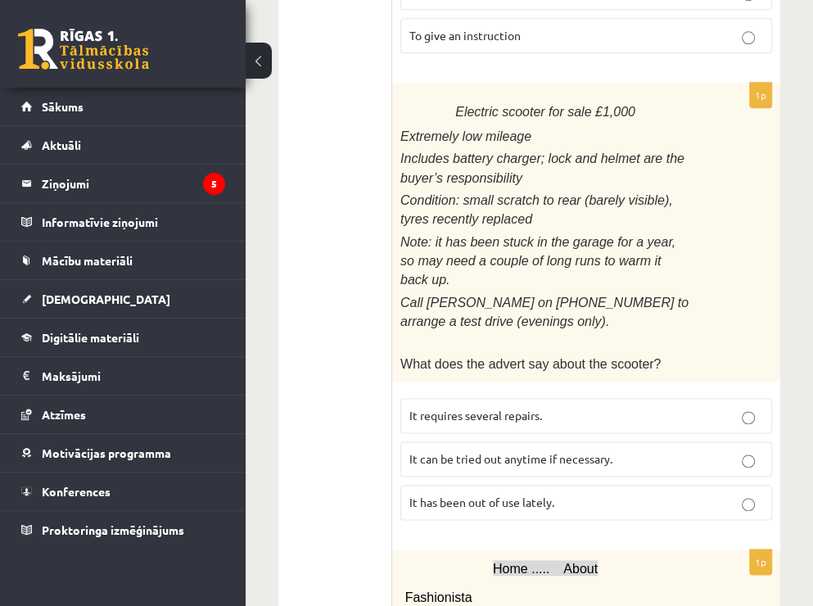
scroll to position [1146, 0]
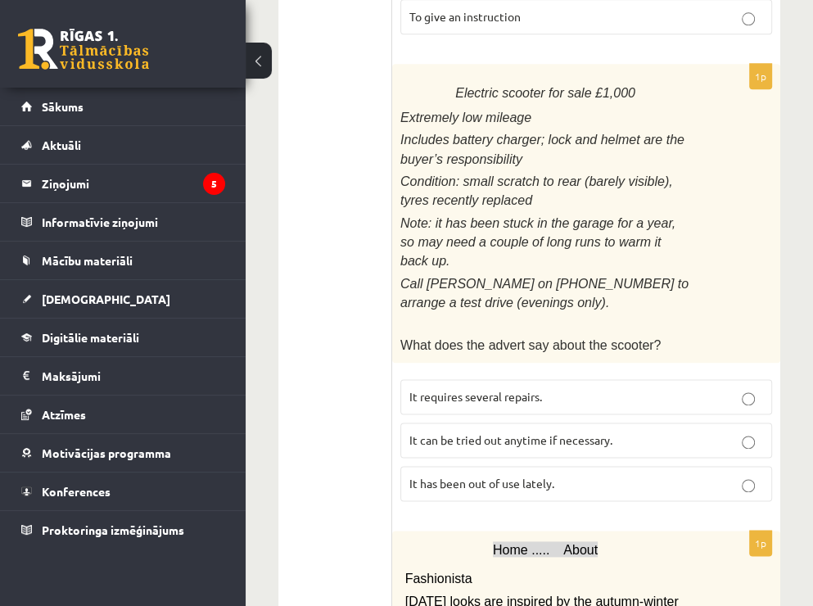
click at [511, 466] on label "It has been out of use lately." at bounding box center [586, 483] width 372 height 35
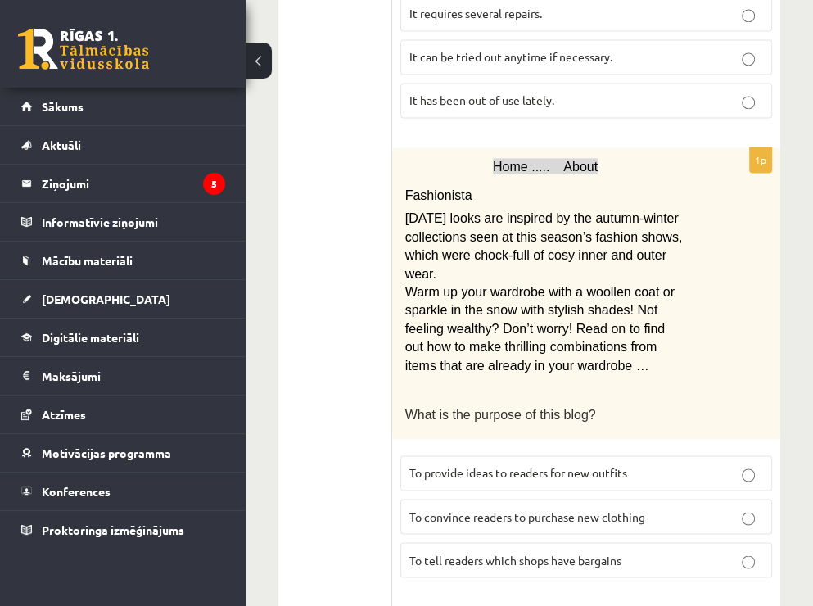
scroll to position [1555, 0]
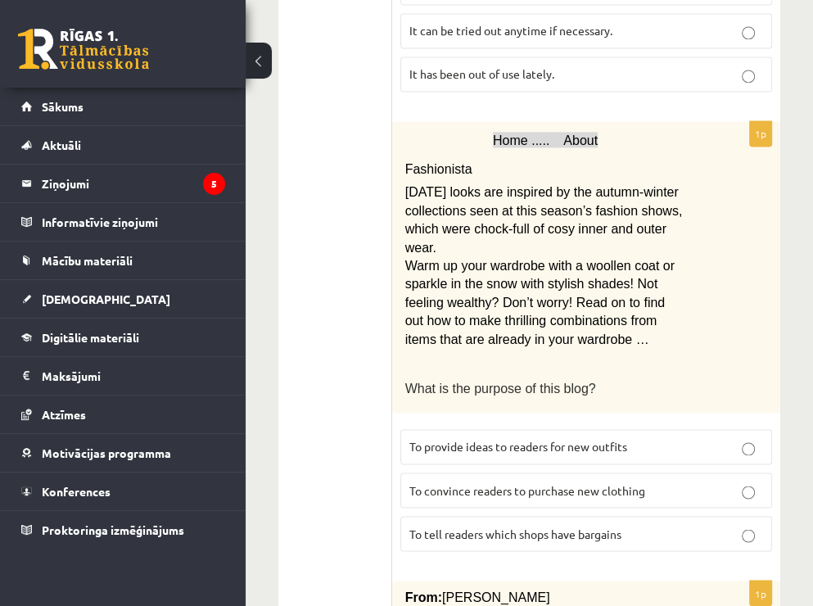
click at [525, 439] on span "To provide ideas to readers for new outfits" at bounding box center [518, 446] width 218 height 15
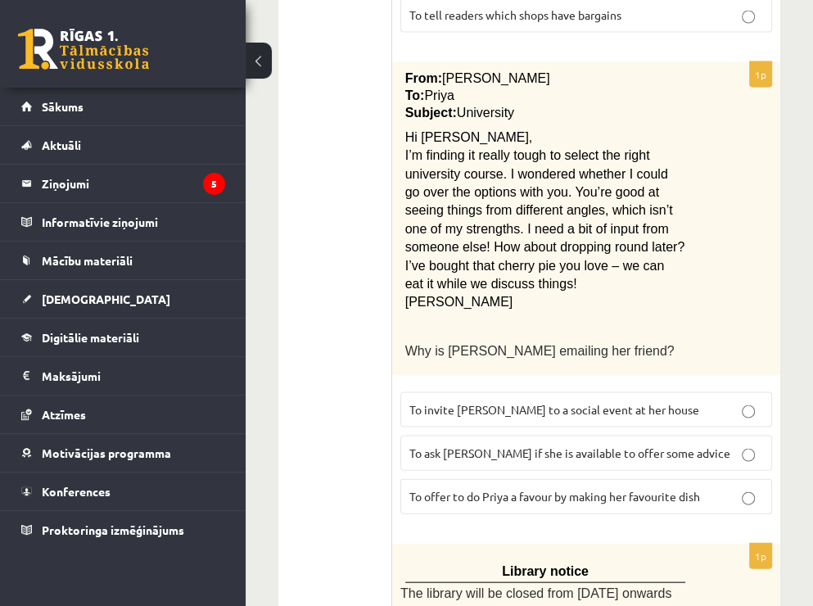
scroll to position [2046, 0]
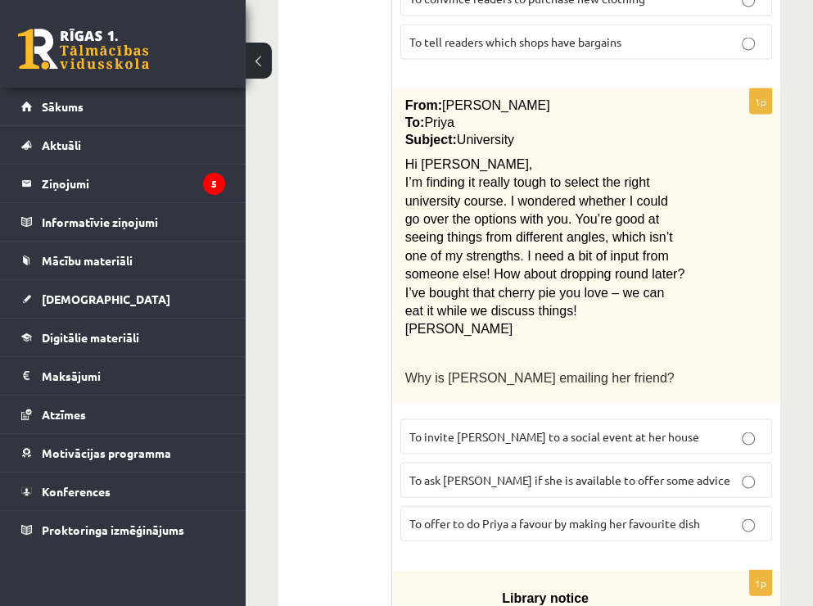
click at [590, 472] on span "To ask [PERSON_NAME] if she is available to offer some advice" at bounding box center [569, 479] width 321 height 15
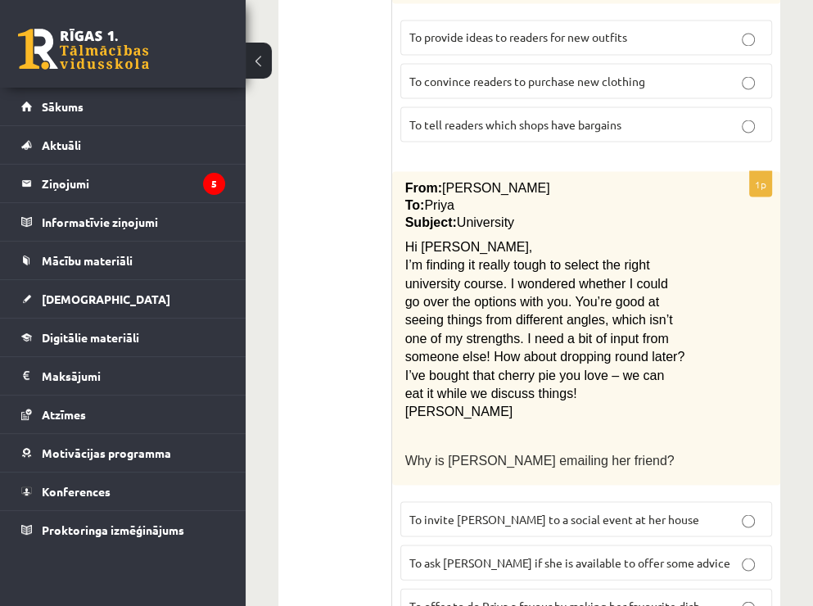
scroll to position [2210, 0]
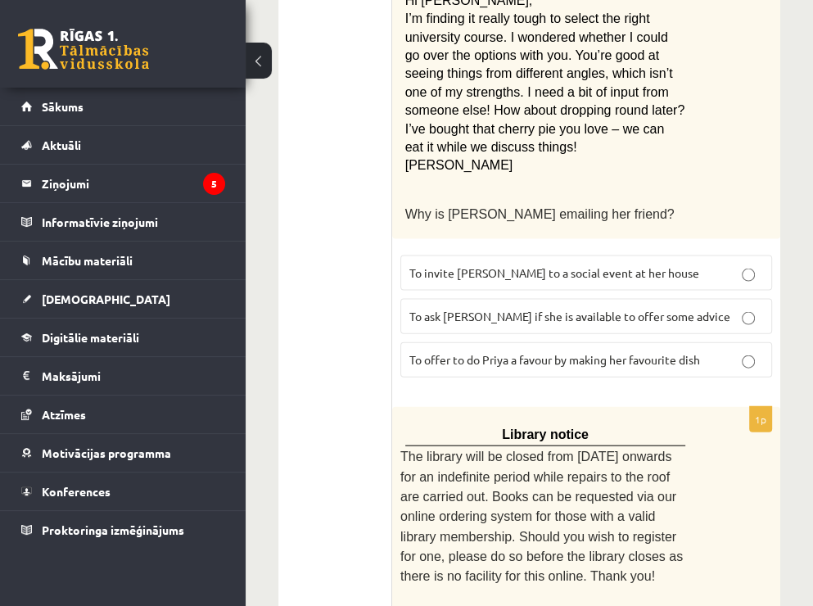
drag, startPoint x: 715, startPoint y: 270, endPoint x: 295, endPoint y: 228, distance: 422.1
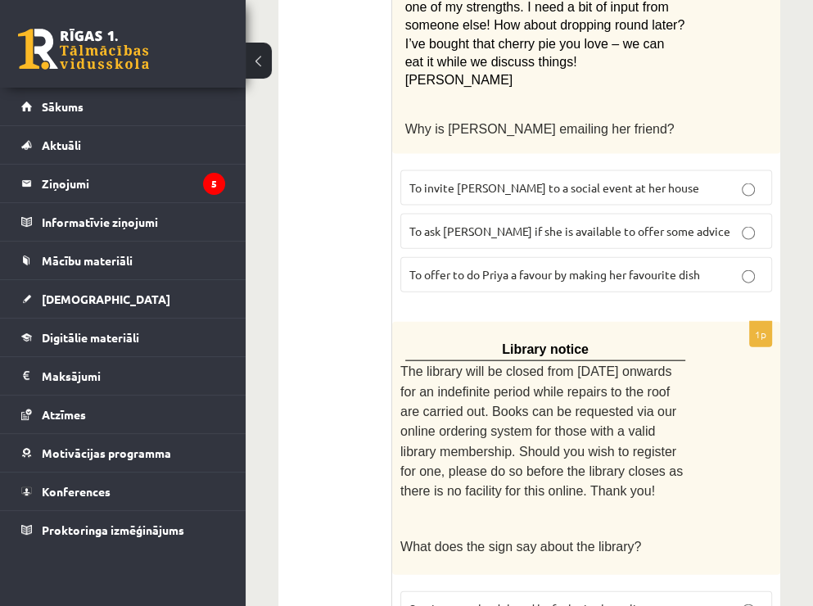
scroll to position [2352, 0]
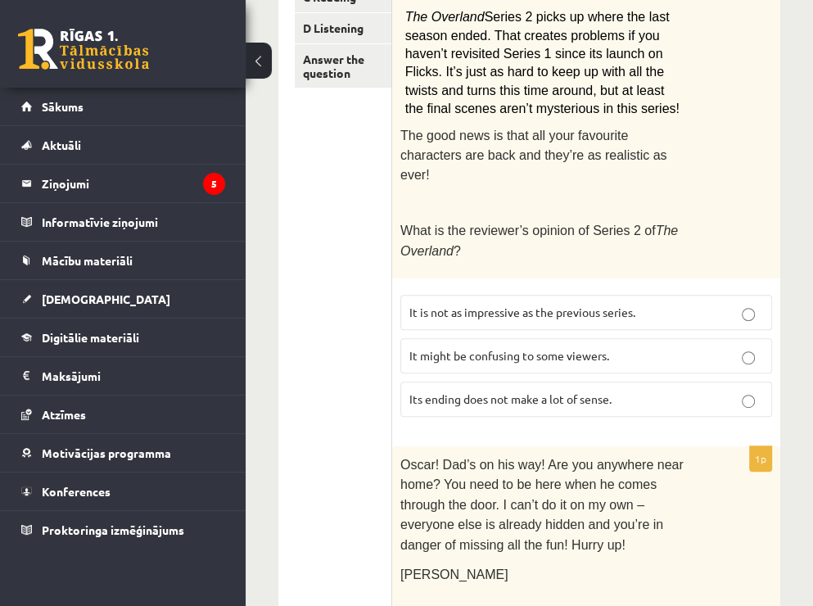
scroll to position [0, 0]
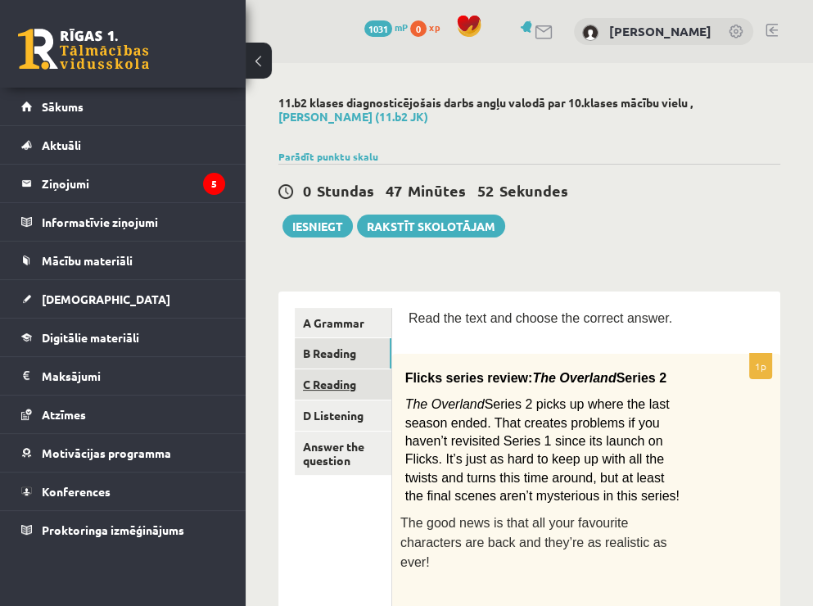
click at [338, 386] on link "C Reading" at bounding box center [343, 384] width 97 height 30
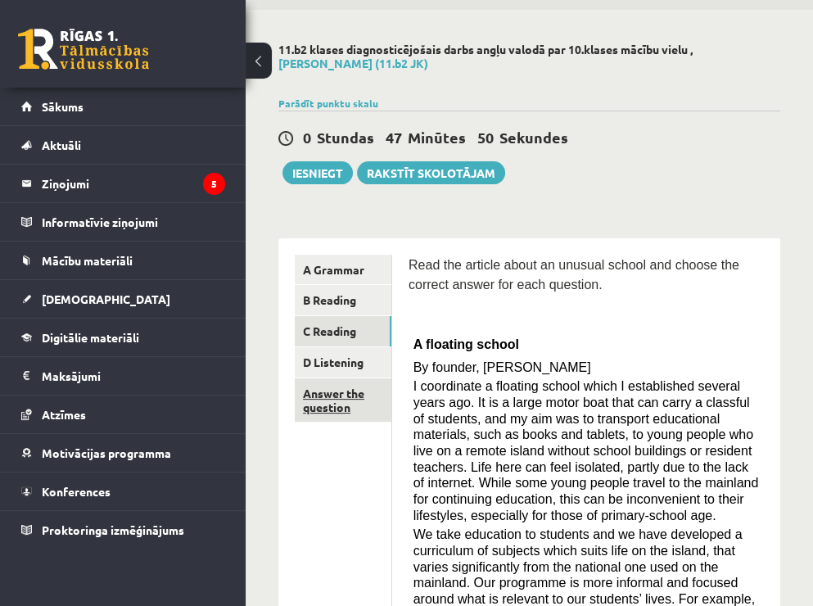
scroll to position [82, 0]
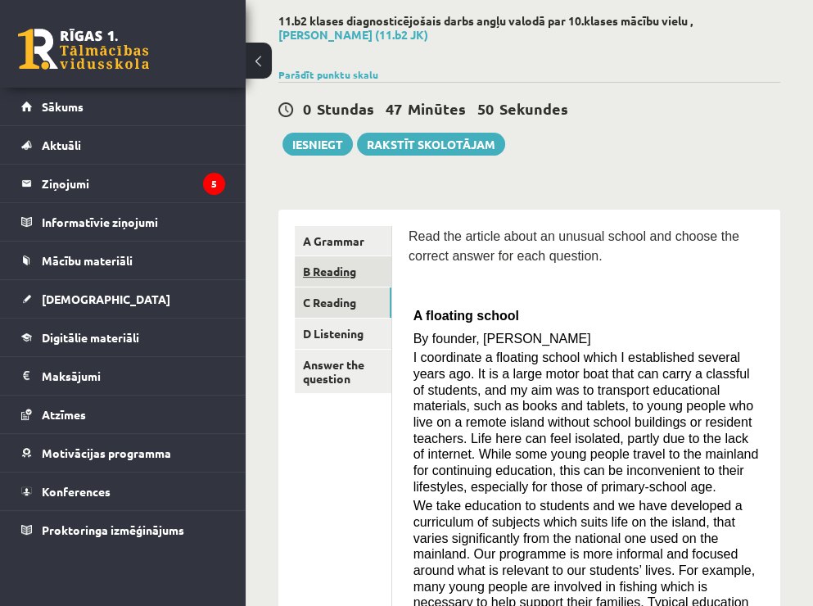
click at [340, 268] on link "B Reading" at bounding box center [343, 271] width 97 height 30
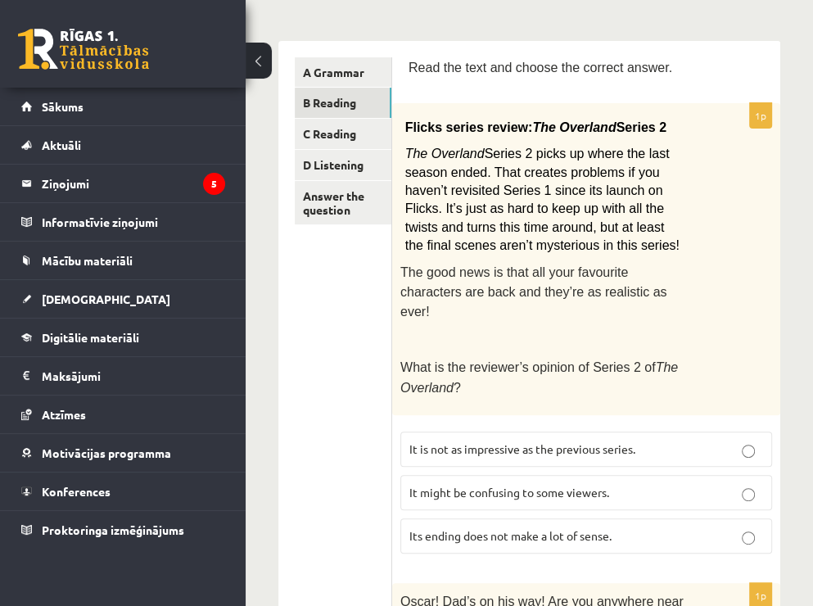
scroll to position [164, 0]
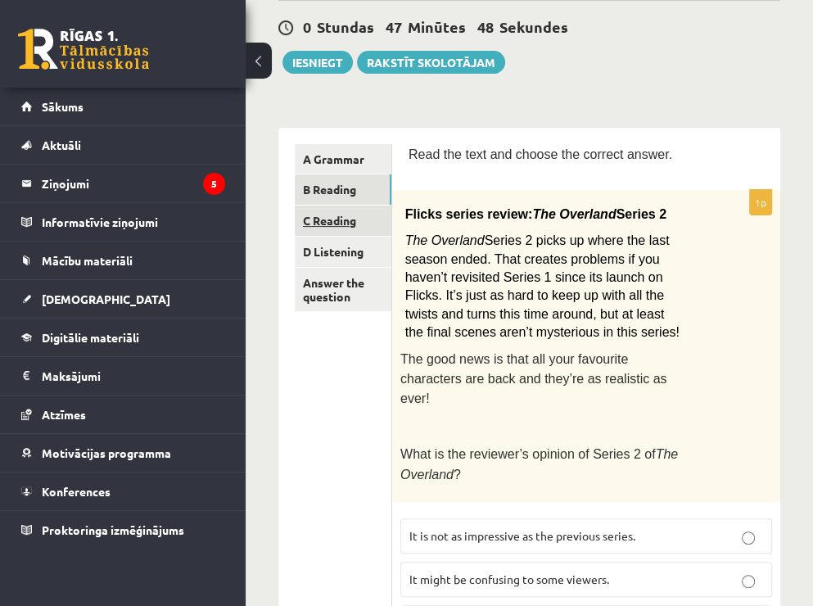
click at [347, 220] on link "C Reading" at bounding box center [343, 220] width 97 height 30
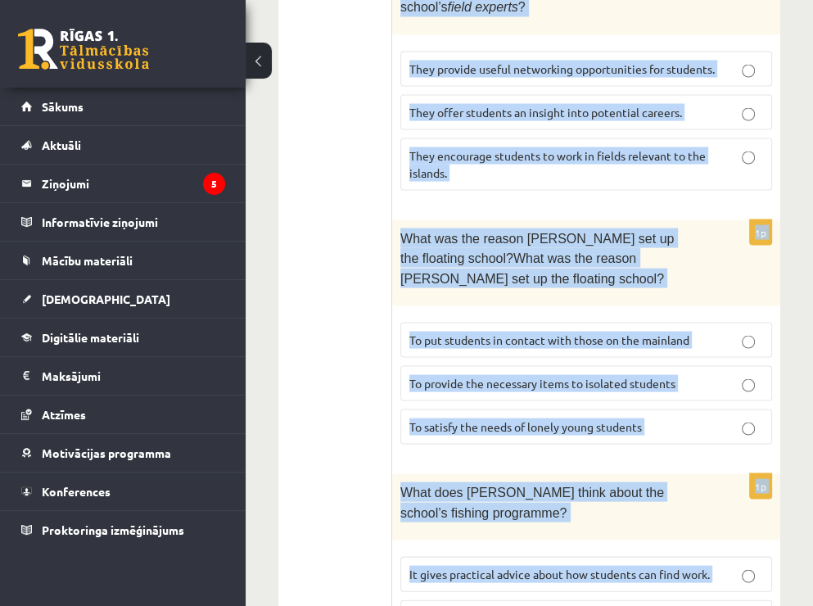
scroll to position [2167, 0]
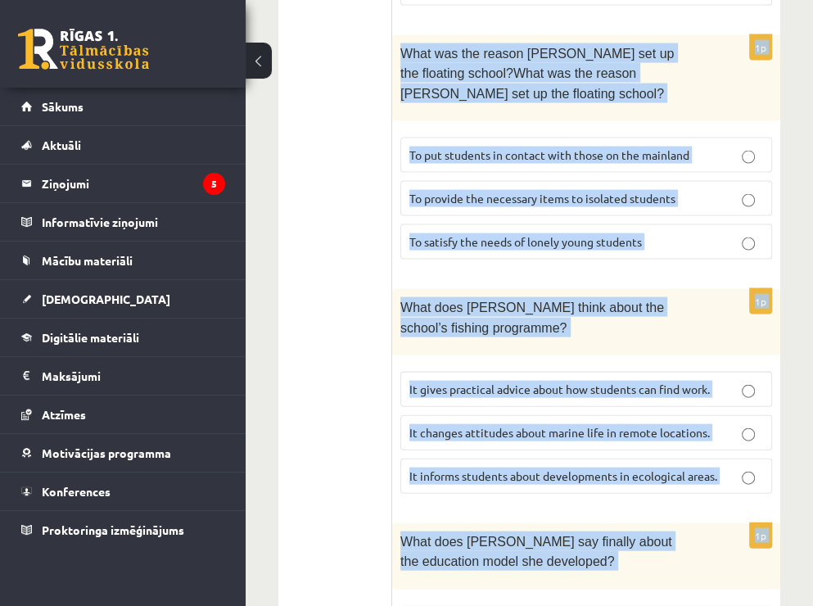
drag, startPoint x: 403, startPoint y: 70, endPoint x: 756, endPoint y: 557, distance: 601.9
copy form "Lore ips dolorsi ametc ad elitsed doeius tem incidi utl etdolor magnaa eni admi…"
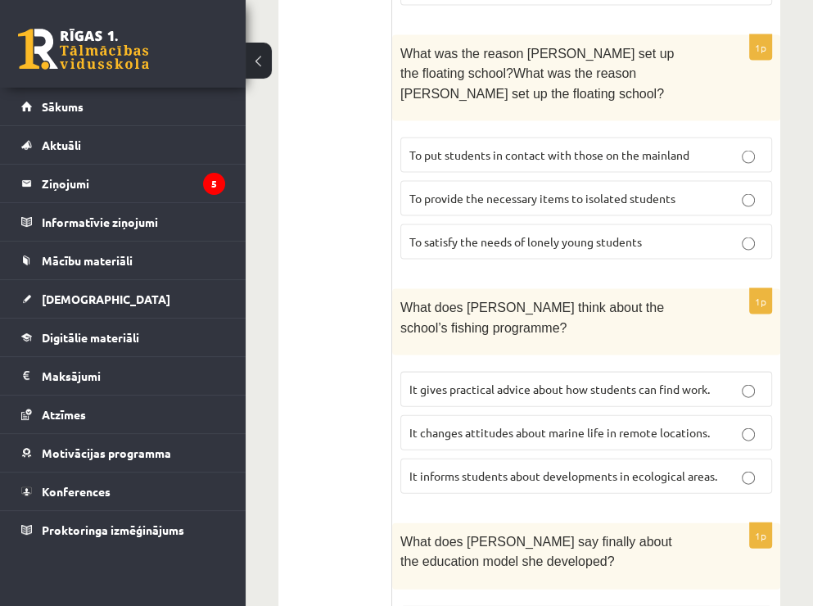
drag, startPoint x: 333, startPoint y: 327, endPoint x: 368, endPoint y: 318, distance: 36.3
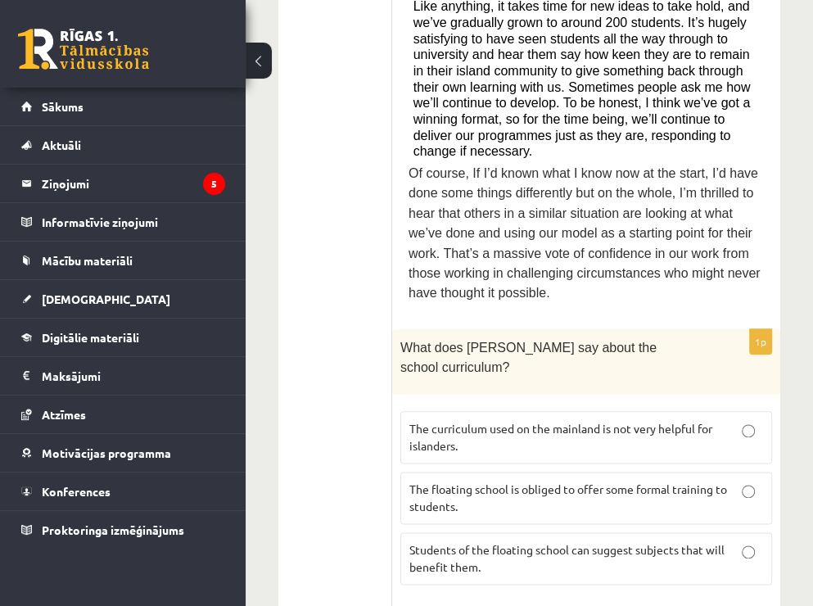
scroll to position [1184, 0]
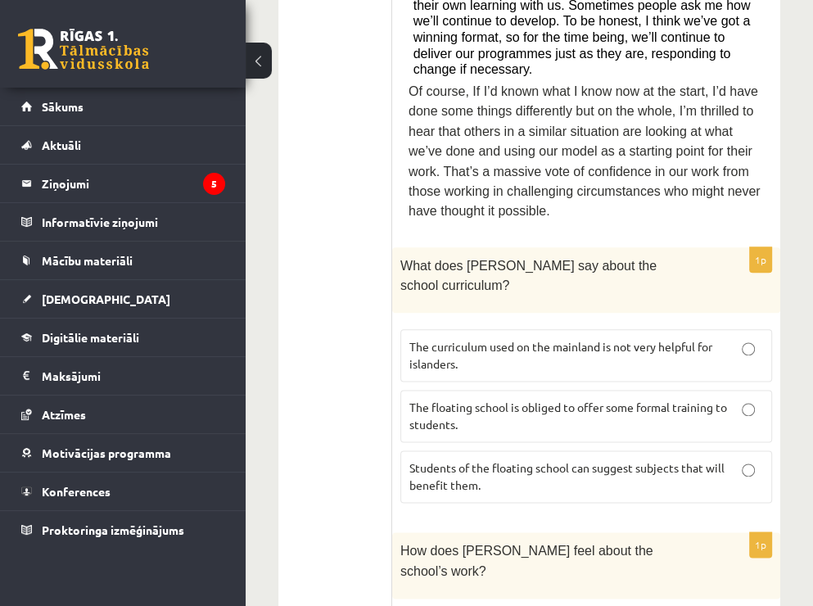
click at [718, 338] on p "The curriculum used on the mainland is not very helpful for islanders." at bounding box center [586, 355] width 354 height 34
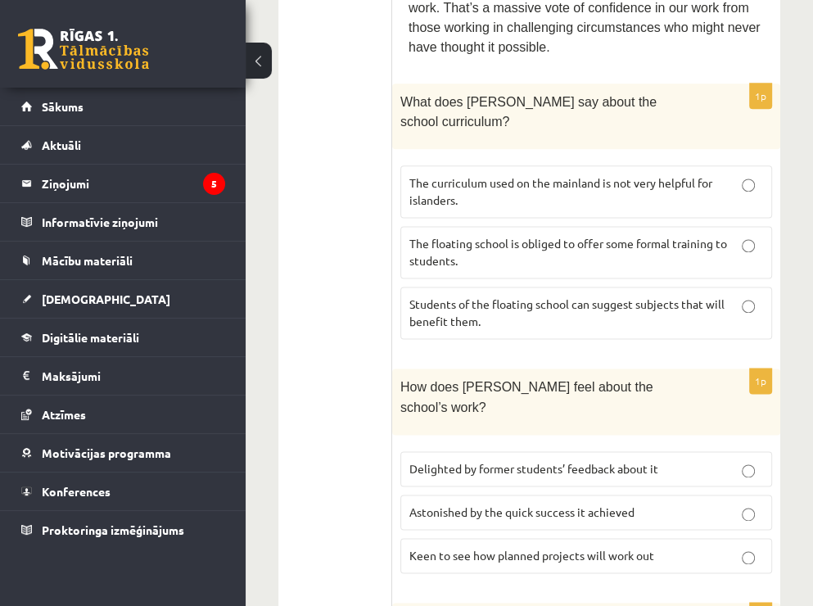
scroll to position [1430, 0]
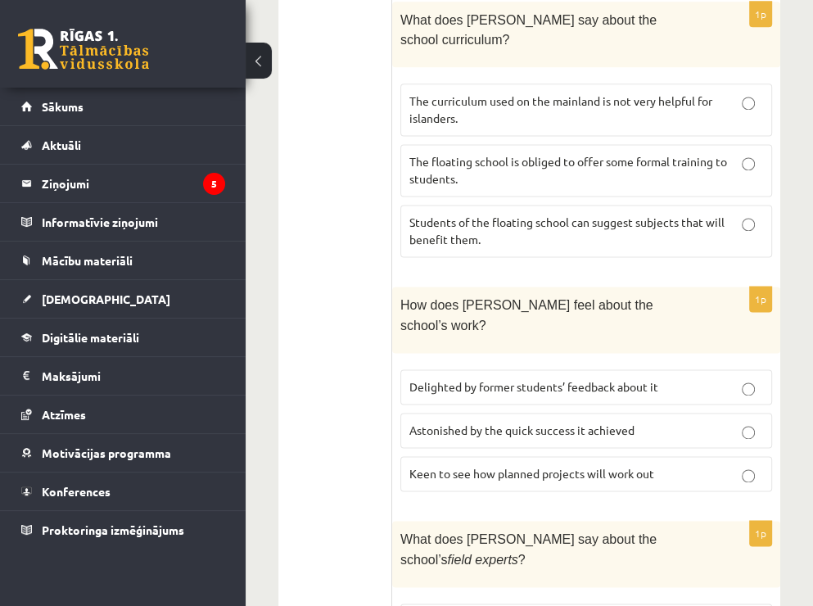
click at [581, 379] on span "Delighted by former students’ feedback about it" at bounding box center [533, 386] width 249 height 15
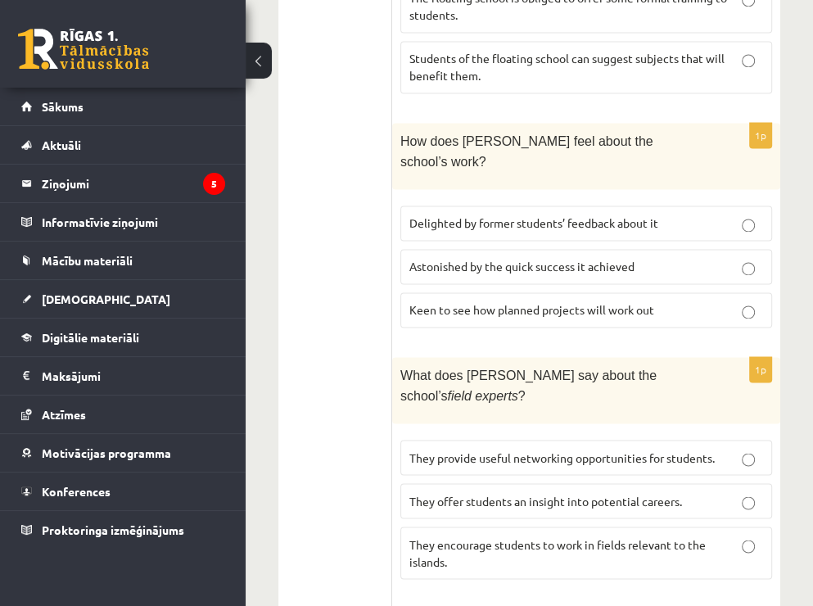
scroll to position [1676, 0]
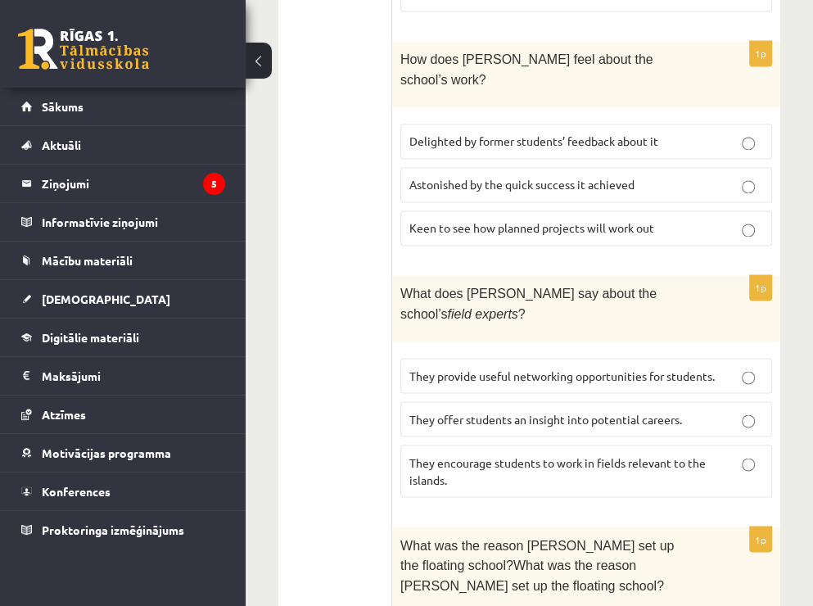
click at [685, 410] on p "They offer students an insight into potential careers." at bounding box center [586, 418] width 354 height 17
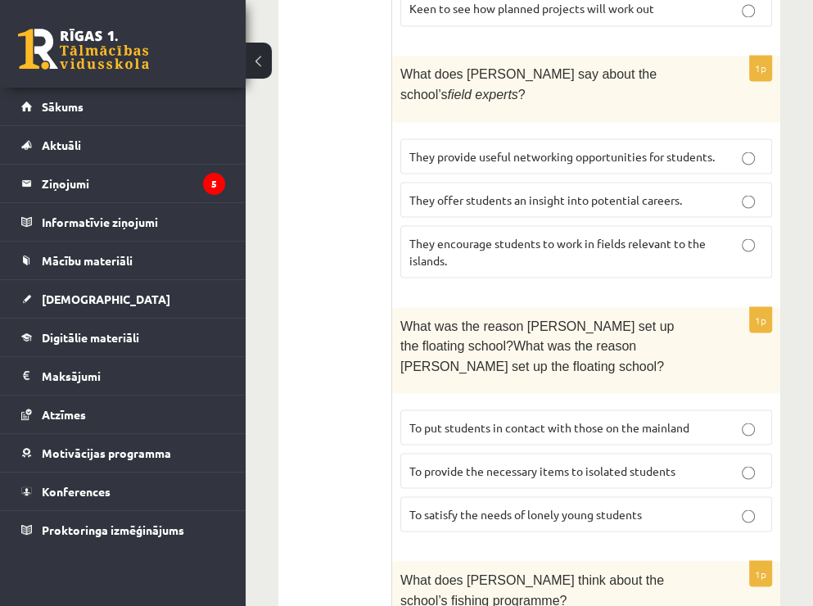
scroll to position [1921, 0]
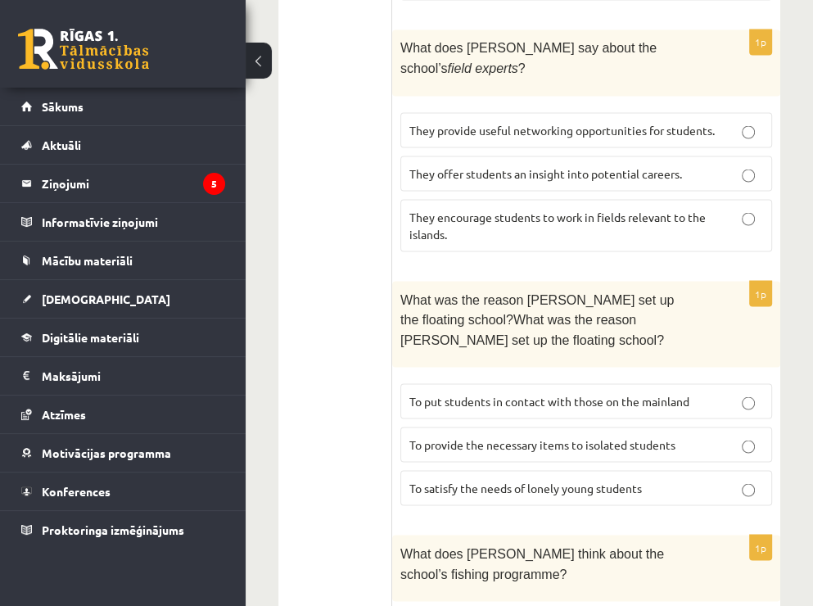
click at [547, 436] on span "To provide the necessary items to isolated students" at bounding box center [542, 443] width 266 height 15
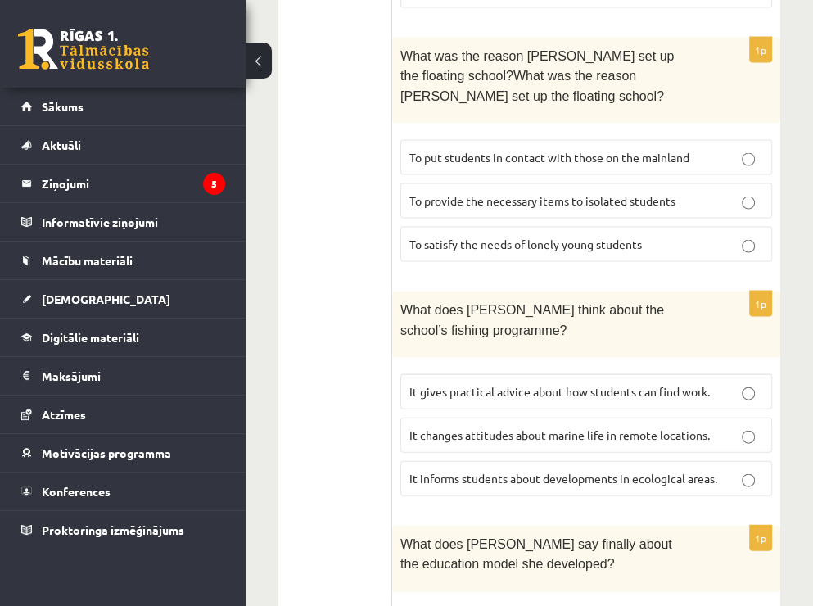
scroll to position [2167, 0]
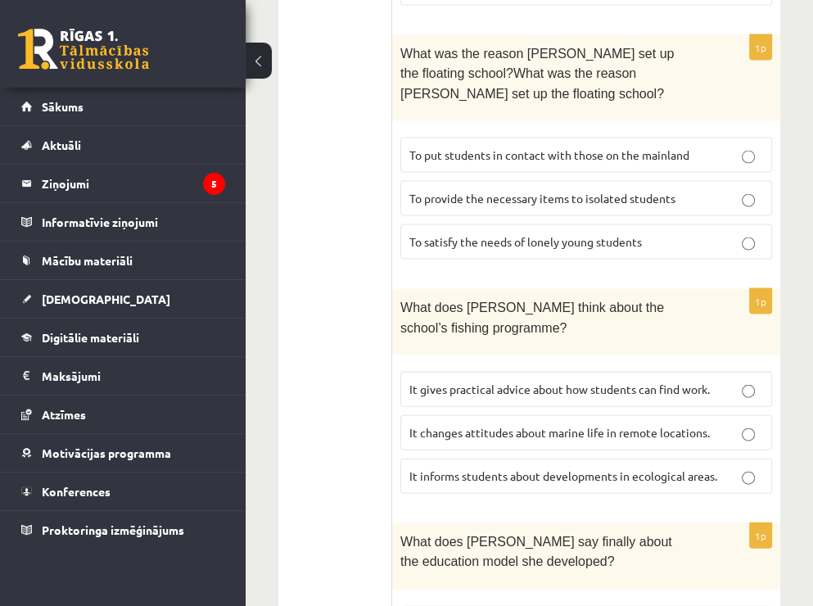
click at [485, 468] on span "It informs students about developments in ecological areas." at bounding box center [563, 475] width 308 height 15
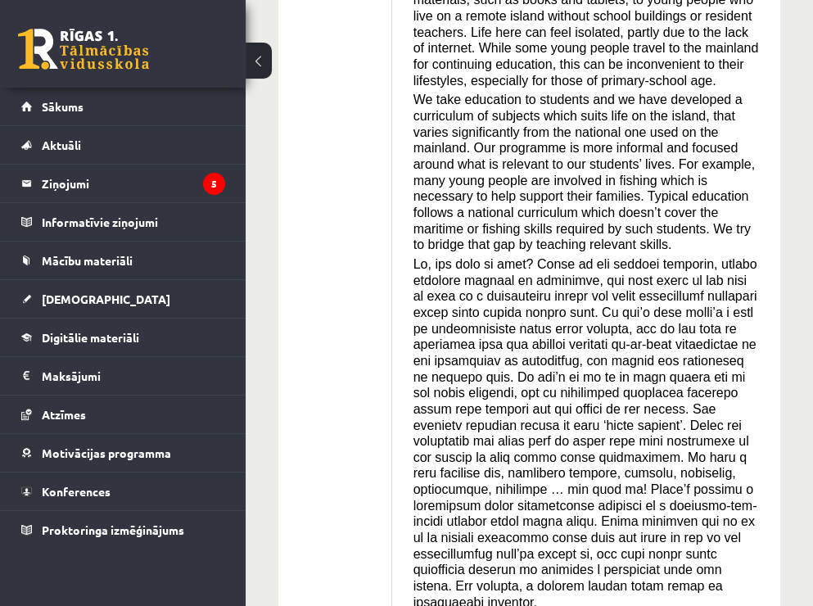
scroll to position [202, 0]
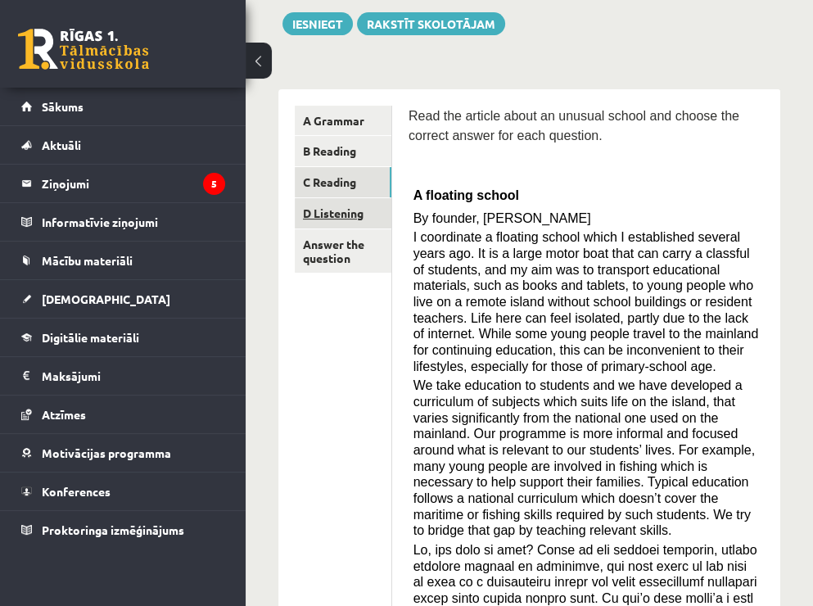
click at [346, 213] on link "D Listening" at bounding box center [343, 213] width 97 height 30
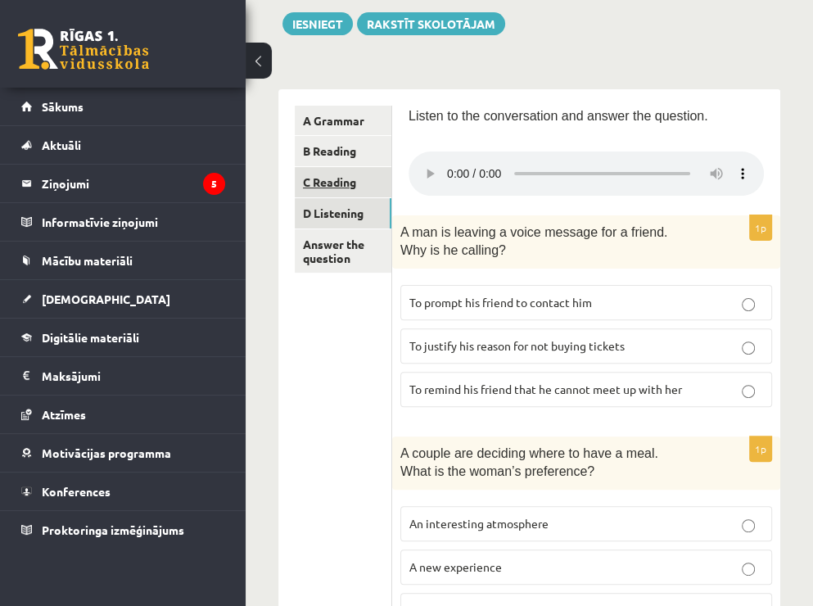
click at [341, 183] on link "C Reading" at bounding box center [343, 182] width 97 height 30
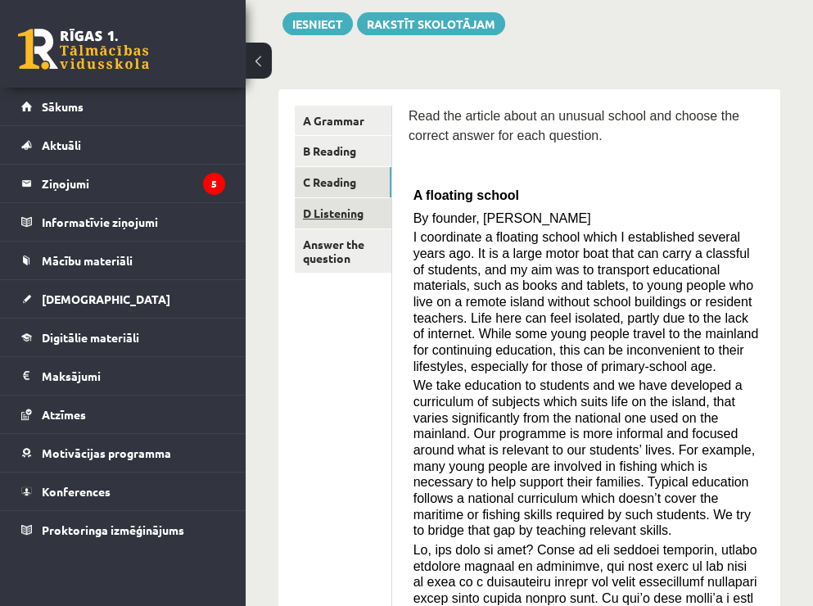
click at [314, 213] on link "D Listening" at bounding box center [343, 213] width 97 height 30
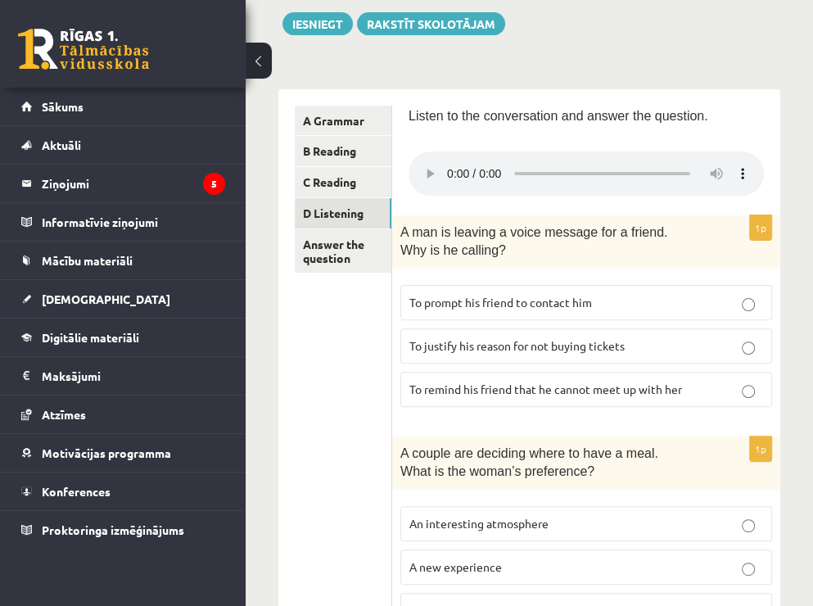
click at [534, 135] on div "Listen to the conversation and answer the question." at bounding box center [585, 152] width 355 height 93
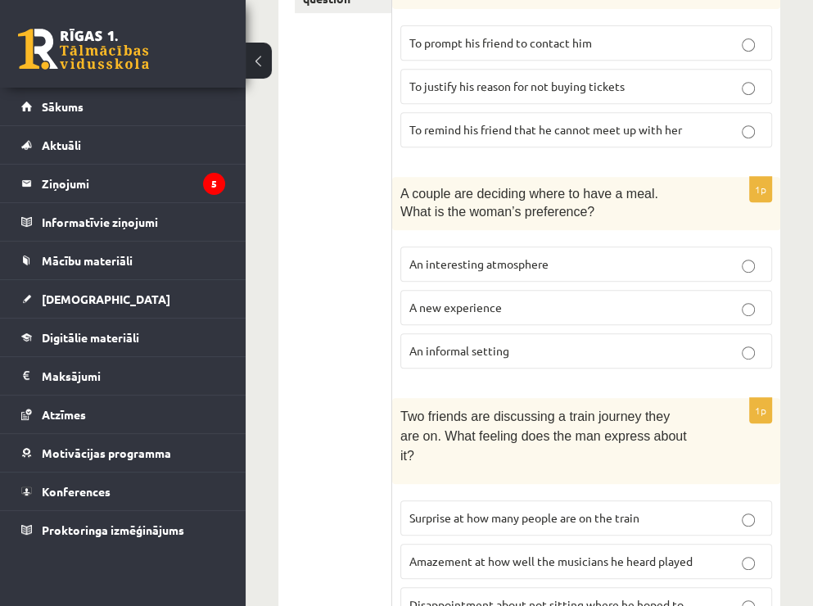
scroll to position [549, 0]
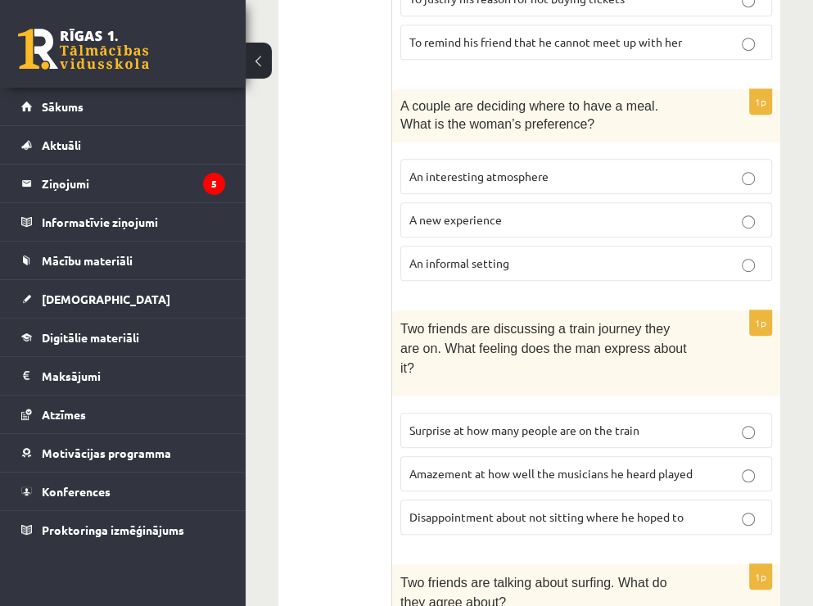
click at [529, 260] on p "An informal setting" at bounding box center [586, 263] width 354 height 17
click at [355, 205] on ul "A Grammar B Reading C Reading D Listening Answer the question" at bounding box center [343, 504] width 97 height 1491
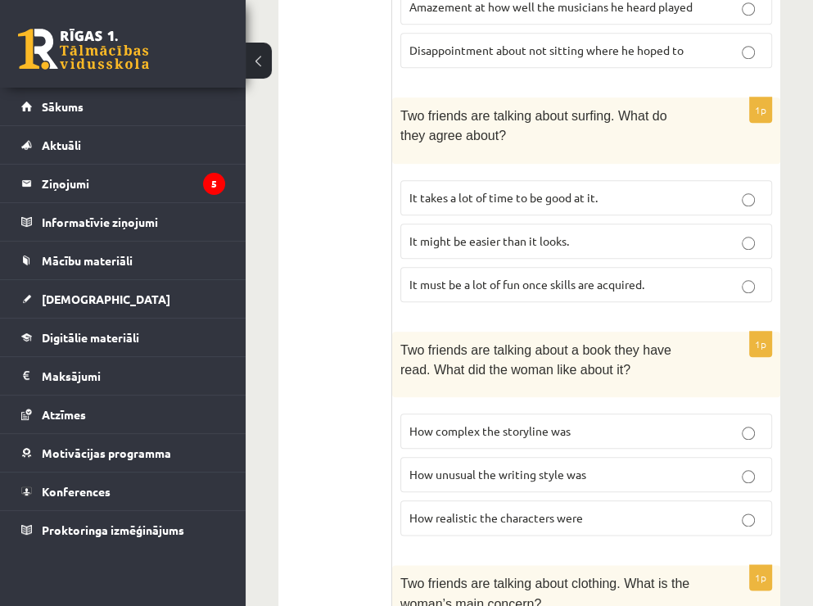
scroll to position [1040, 0]
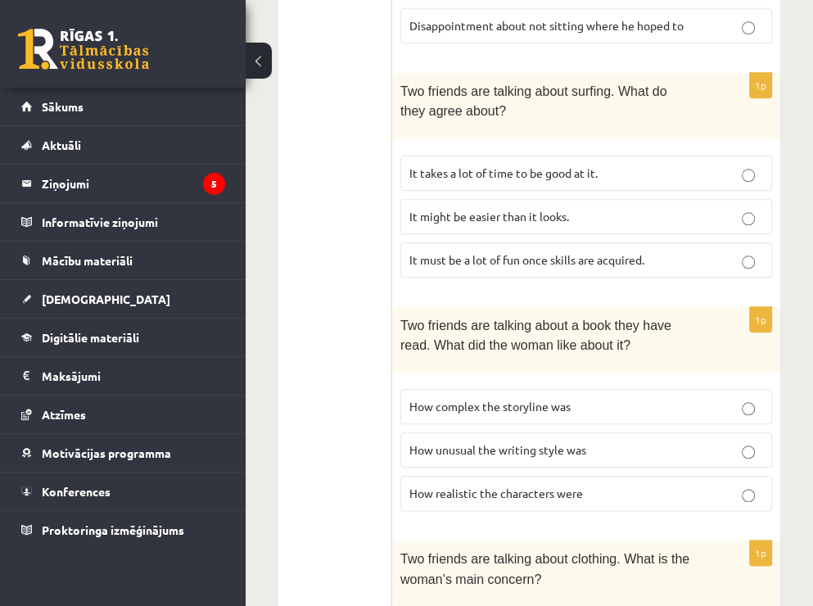
click at [614, 165] on p "It takes a lot of time to be good at it." at bounding box center [586, 173] width 354 height 17
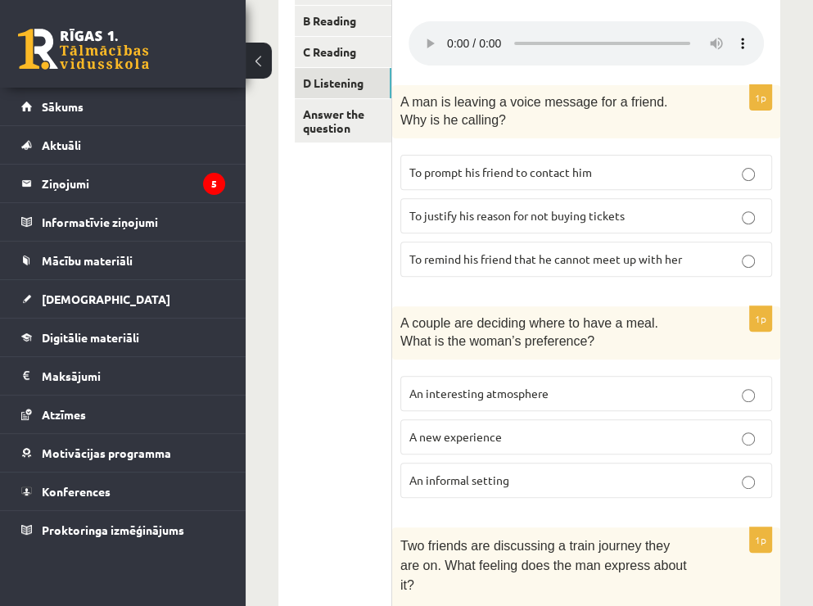
scroll to position [304, 0]
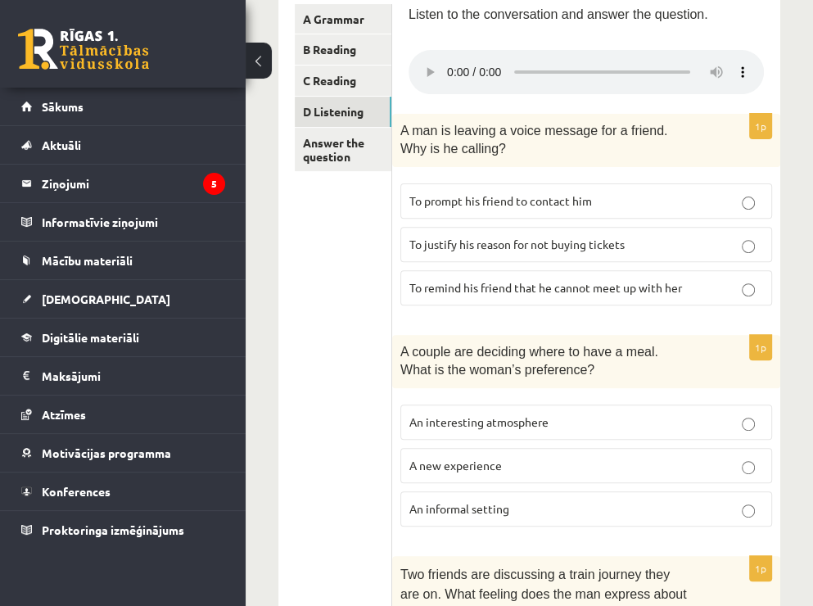
click at [579, 248] on span "To justify his reason for not buying tickets" at bounding box center [516, 244] width 215 height 15
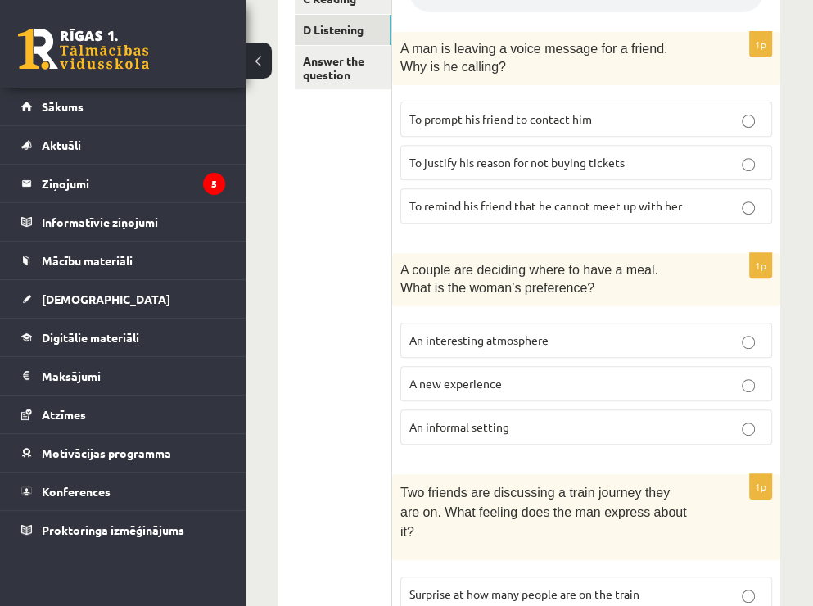
click at [634, 118] on p "To prompt his friend to contact him" at bounding box center [586, 119] width 354 height 17
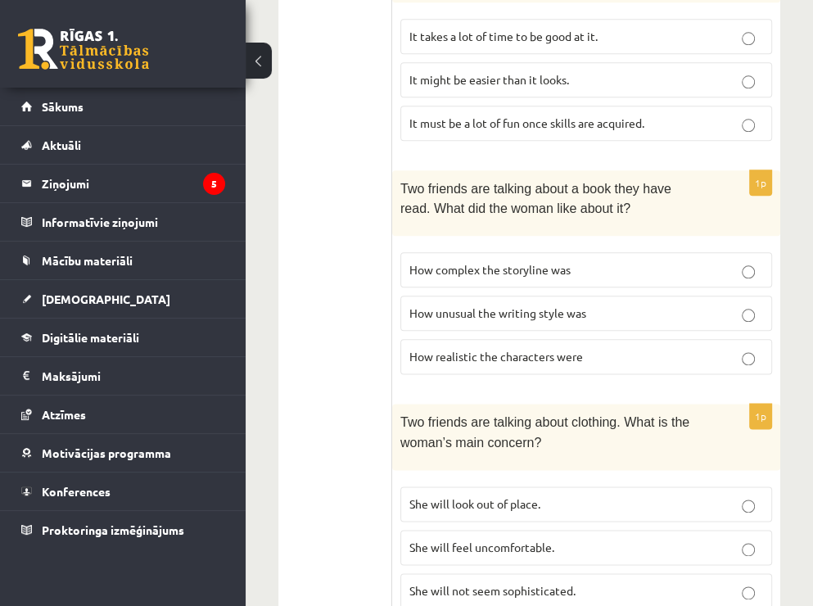
scroll to position [1204, 0]
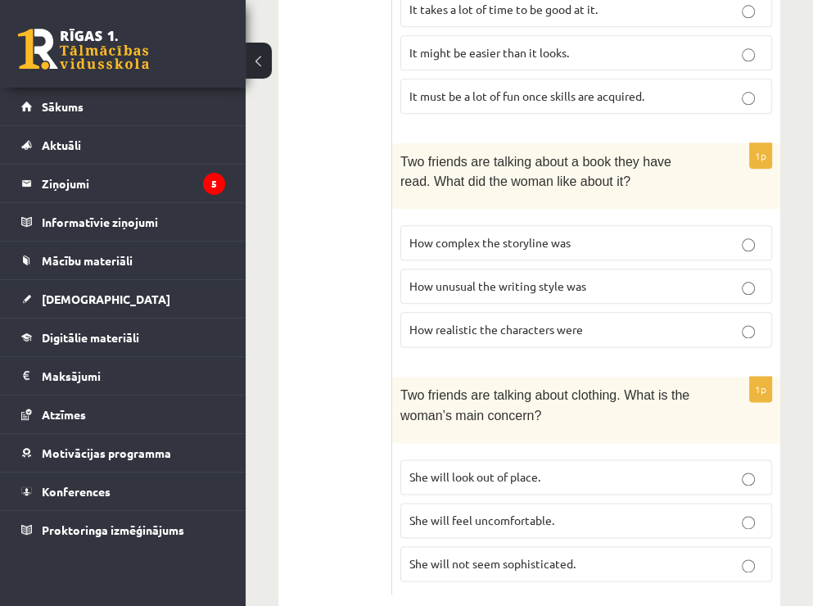
click at [501, 225] on label "How complex the storyline was" at bounding box center [586, 242] width 372 height 35
click at [468, 278] on span "How unusual the writing style was" at bounding box center [497, 285] width 177 height 15
click at [491, 235] on span "How complex the storyline was" at bounding box center [489, 242] width 161 height 15
click at [530, 469] on span "She will look out of place." at bounding box center [474, 476] width 131 height 15
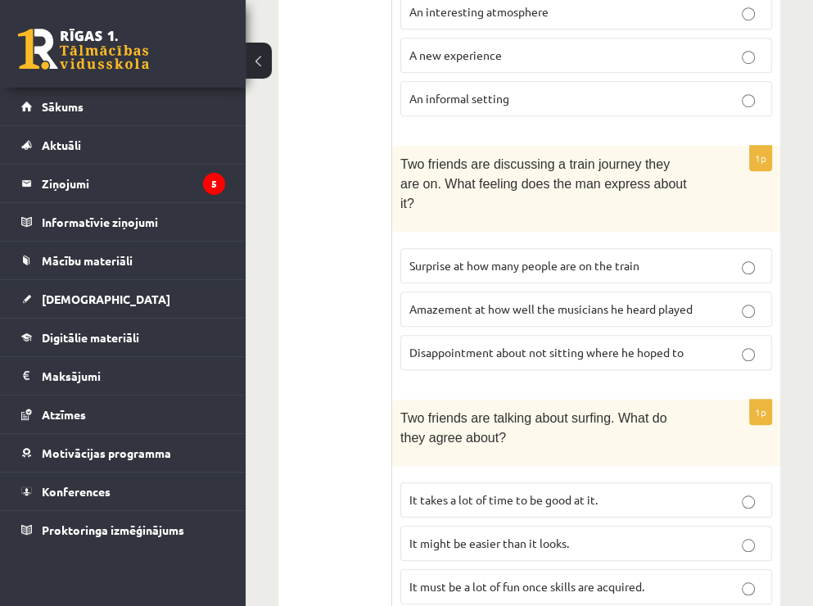
scroll to position [713, 0]
click at [708, 258] on p "Surprise at how many people are on the train" at bounding box center [586, 266] width 354 height 17
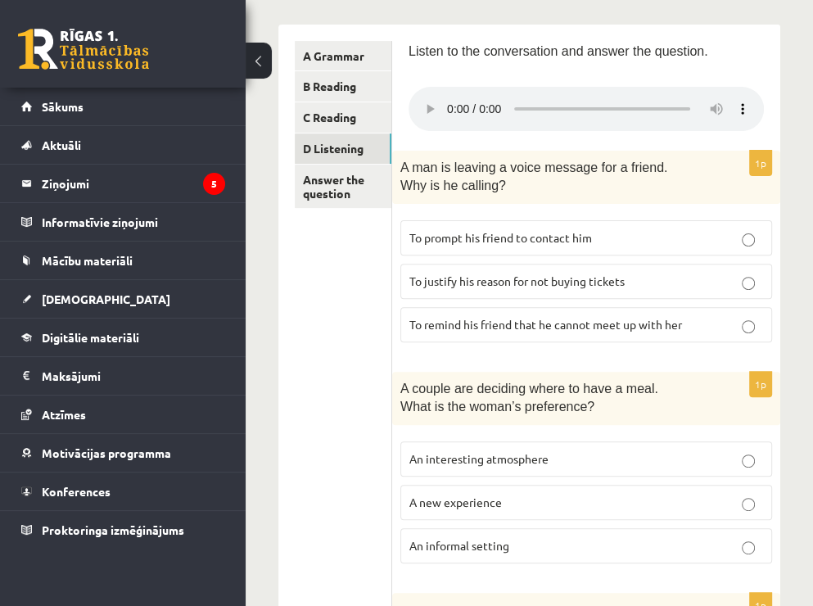
scroll to position [58, 0]
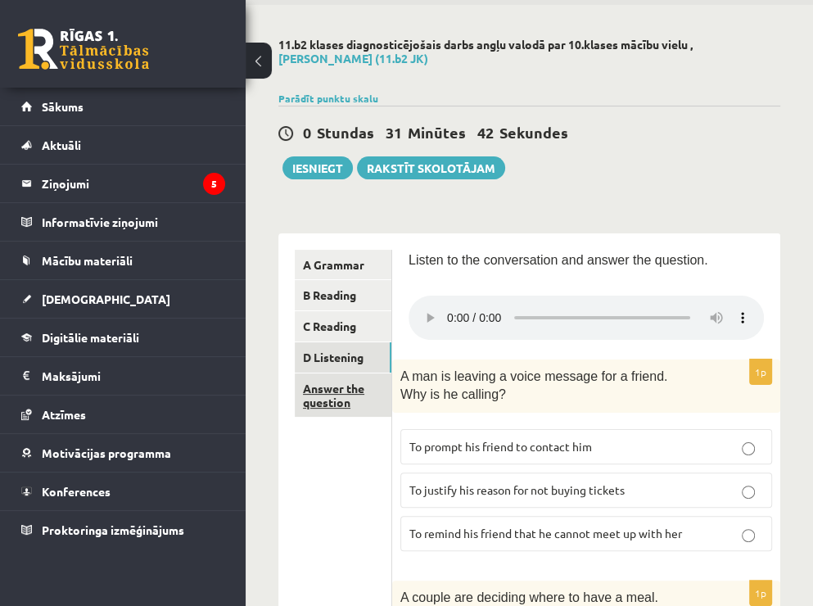
click at [327, 395] on link "Answer the question" at bounding box center [343, 395] width 97 height 44
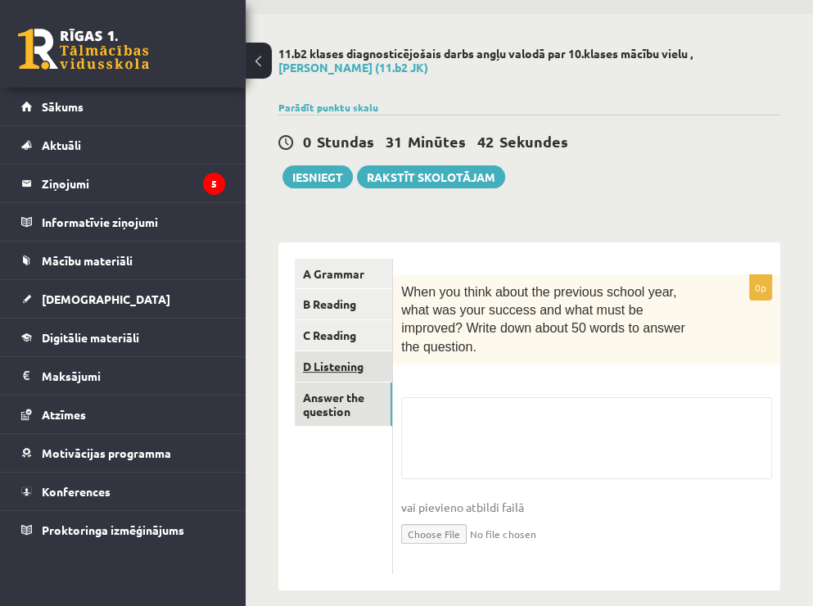
click at [336, 359] on link "D Listening" at bounding box center [343, 366] width 97 height 30
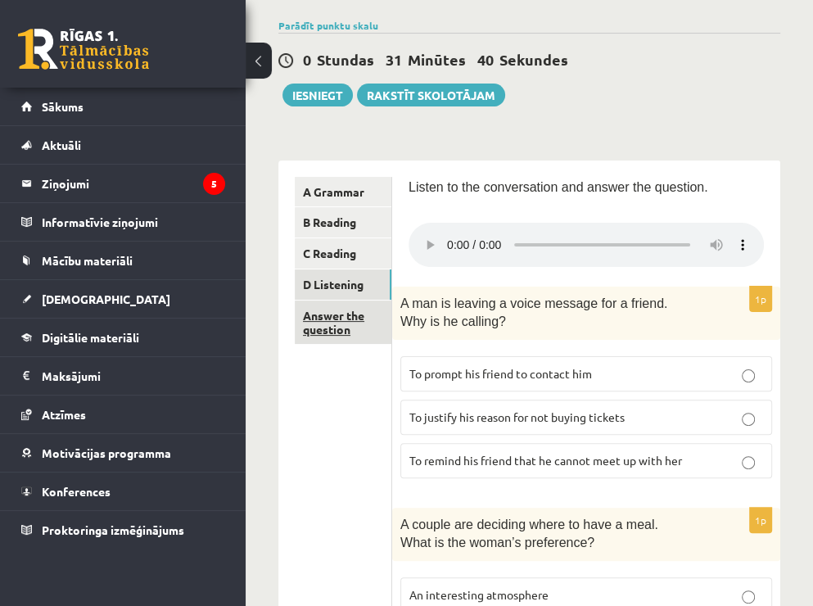
click at [321, 316] on link "Answer the question" at bounding box center [343, 322] width 97 height 44
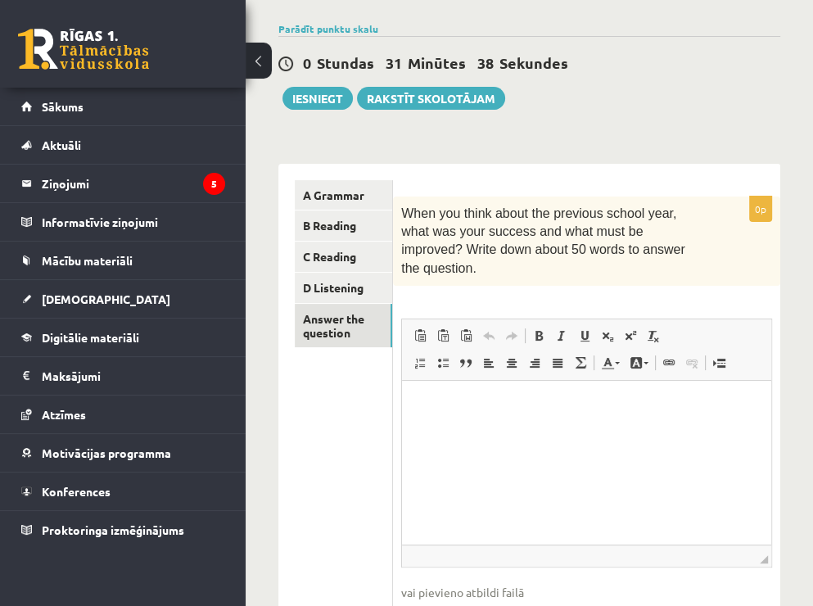
scroll to position [213, 0]
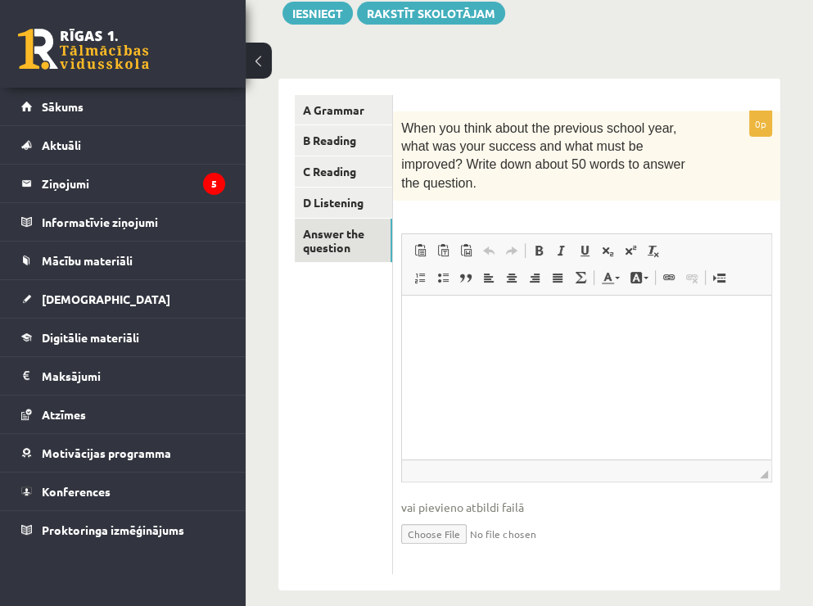
click at [412, 122] on span "When you think about the previous school year, what was your success and what m…" at bounding box center [543, 155] width 284 height 69
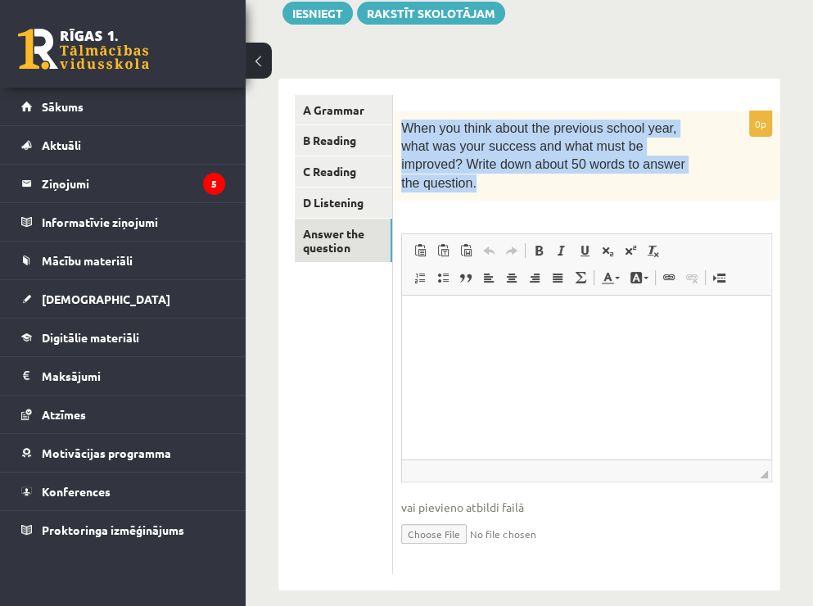
drag, startPoint x: 399, startPoint y: 127, endPoint x: 661, endPoint y: 169, distance: 265.2
click at [661, 169] on div "When you think about the previous school year, what was your success and what m…" at bounding box center [586, 156] width 387 height 90
copy span "When you think about the previous school year, what was your success and what m…"
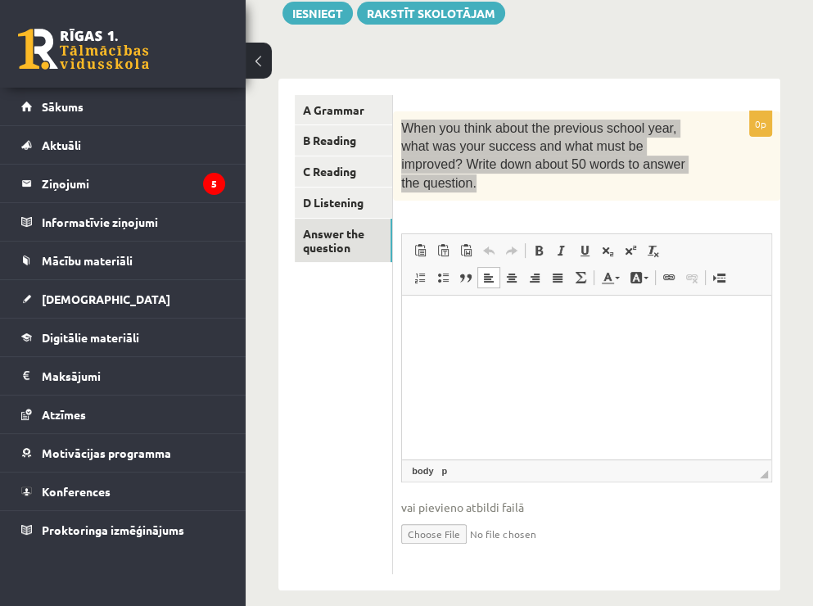
click at [508, 324] on p "Editor, wiswyg-editor-user-answer-47024842711860" at bounding box center [586, 320] width 336 height 17
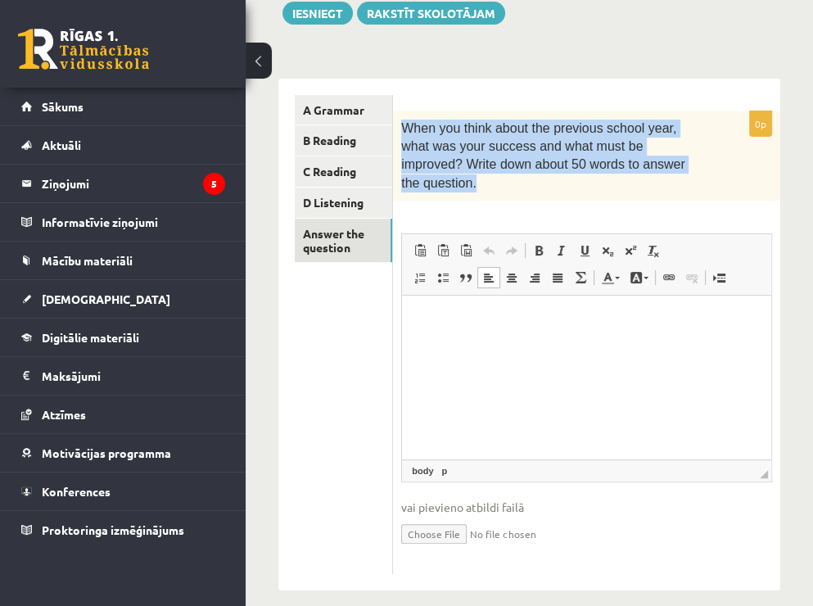
click at [667, 176] on div "When you think about the previous school year, what was your success and what m…" at bounding box center [586, 156] width 387 height 90
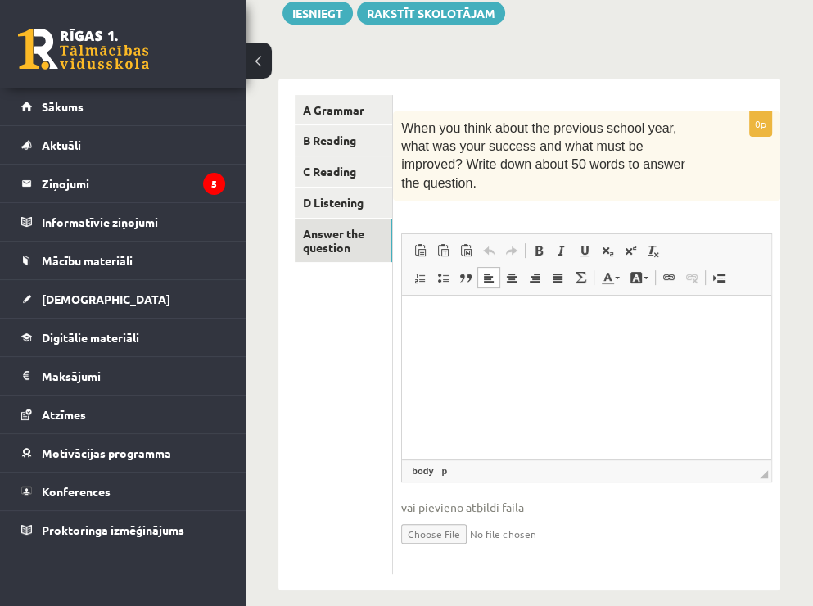
click at [461, 336] on html at bounding box center [586, 320] width 369 height 50
click at [544, 318] on p "**********" at bounding box center [586, 320] width 336 height 17
click at [535, 325] on p "**********" at bounding box center [586, 320] width 336 height 17
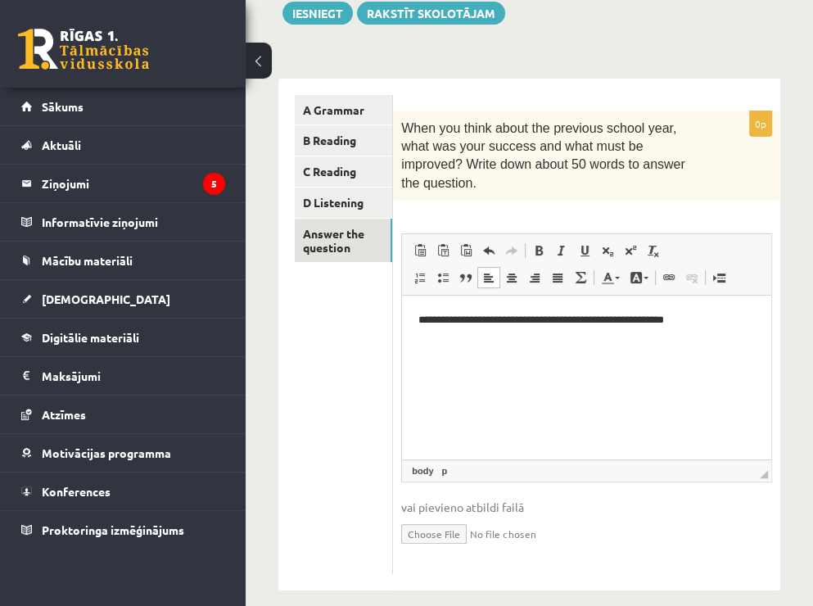
click at [738, 326] on p "**********" at bounding box center [586, 320] width 336 height 17
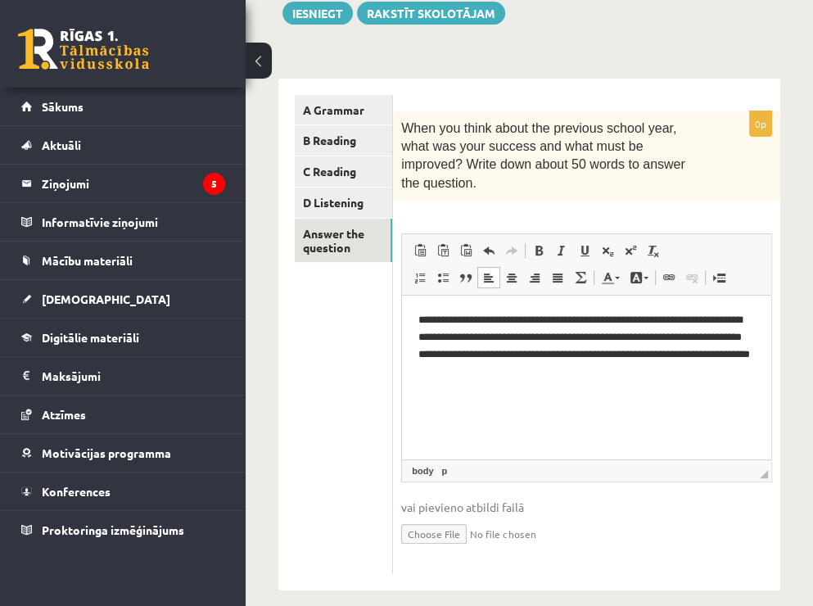
click at [612, 372] on p "**********" at bounding box center [586, 346] width 336 height 68
click at [557, 372] on p "**********" at bounding box center [586, 346] width 336 height 68
click at [686, 370] on p "**********" at bounding box center [586, 346] width 336 height 68
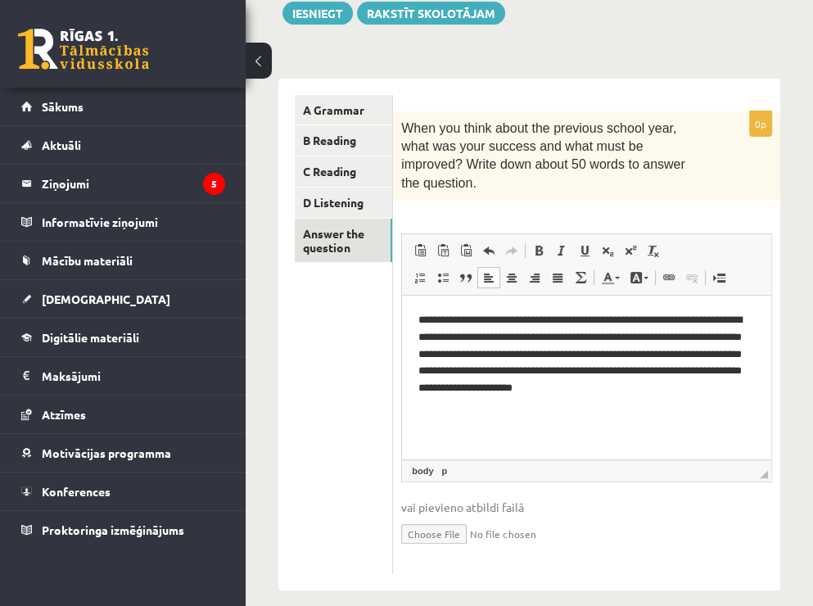
click at [684, 383] on p "**********" at bounding box center [586, 354] width 336 height 85
click at [733, 395] on p "**********" at bounding box center [586, 354] width 336 height 85
click at [426, 408] on p "**********" at bounding box center [586, 363] width 336 height 102
click at [522, 405] on p "**********" at bounding box center [586, 363] width 336 height 102
click at [725, 391] on p "**********" at bounding box center [586, 363] width 336 height 102
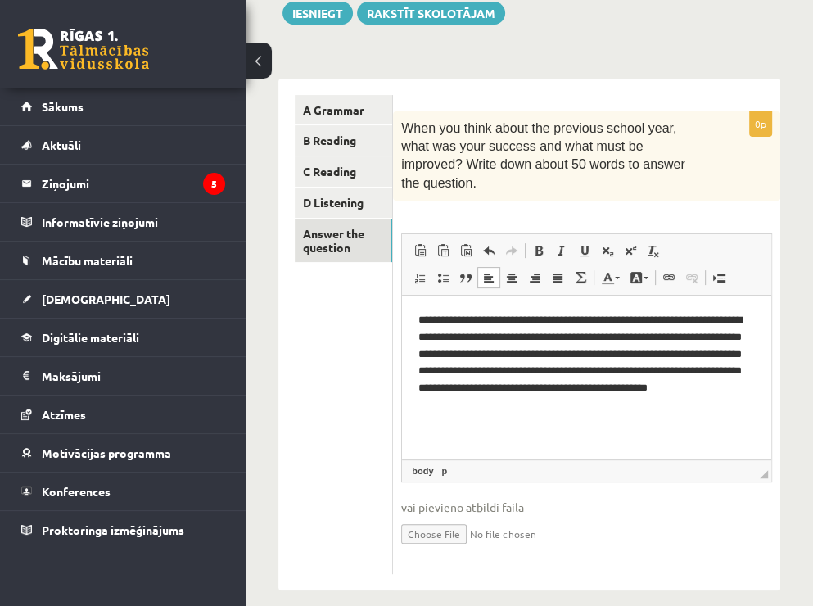
click at [590, 409] on p "**********" at bounding box center [586, 363] width 336 height 102
click at [698, 407] on p "**********" at bounding box center [586, 363] width 336 height 102
drag, startPoint x: 697, startPoint y: 406, endPoint x: 665, endPoint y: 415, distance: 34.0
click at [665, 415] on html "**********" at bounding box center [586, 362] width 369 height 135
click at [699, 407] on p "**********" at bounding box center [586, 363] width 336 height 102
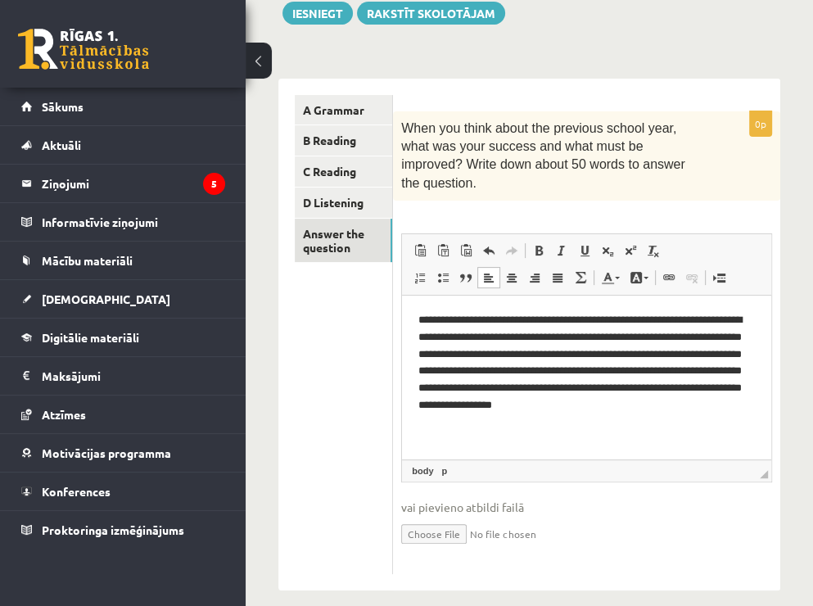
click at [589, 372] on p "**********" at bounding box center [586, 372] width 336 height 120
click at [610, 422] on p "**********" at bounding box center [586, 372] width 336 height 120
click at [678, 387] on p "**********" at bounding box center [586, 372] width 336 height 120
click at [323, 205] on link "D Listening" at bounding box center [343, 202] width 97 height 30
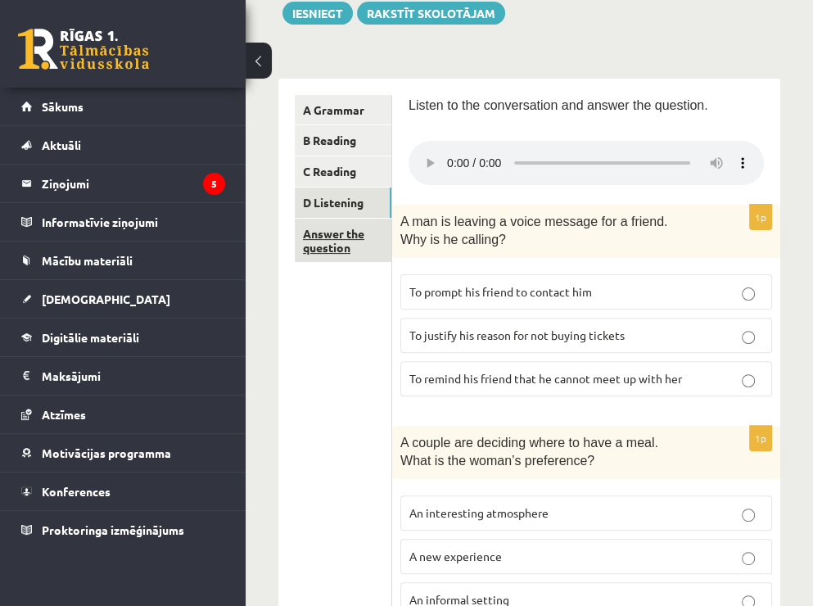
click at [337, 241] on link "Answer the question" at bounding box center [343, 241] width 97 height 44
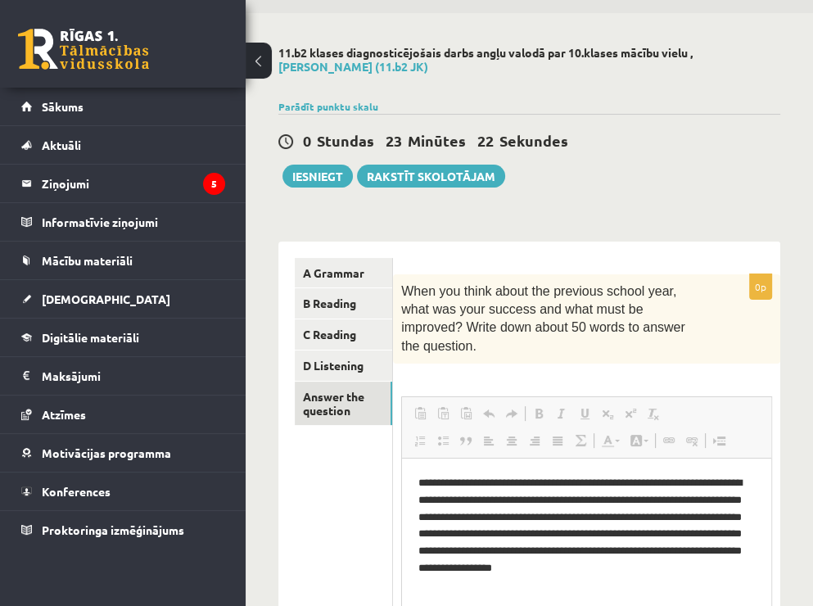
scroll to position [0, 0]
click at [327, 327] on link "C Reading" at bounding box center [343, 334] width 97 height 30
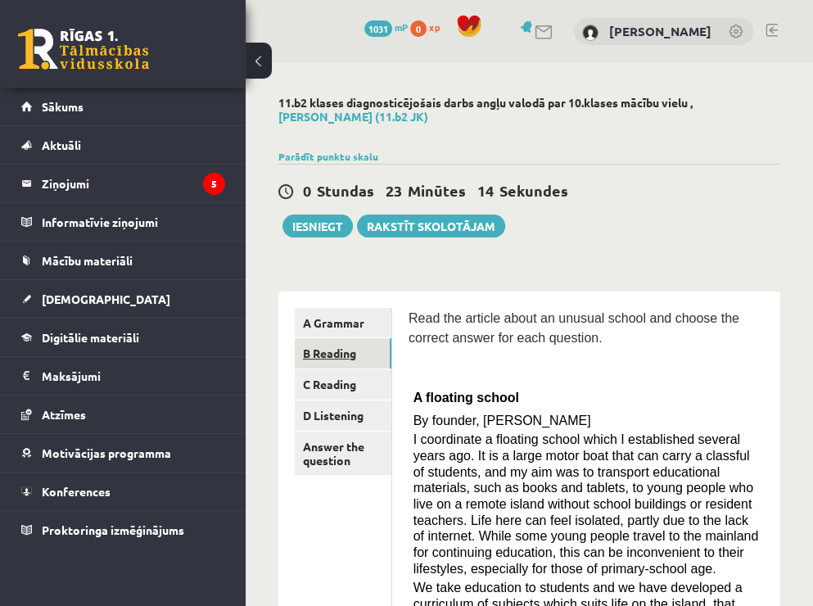
click at [339, 355] on link "B Reading" at bounding box center [343, 353] width 97 height 30
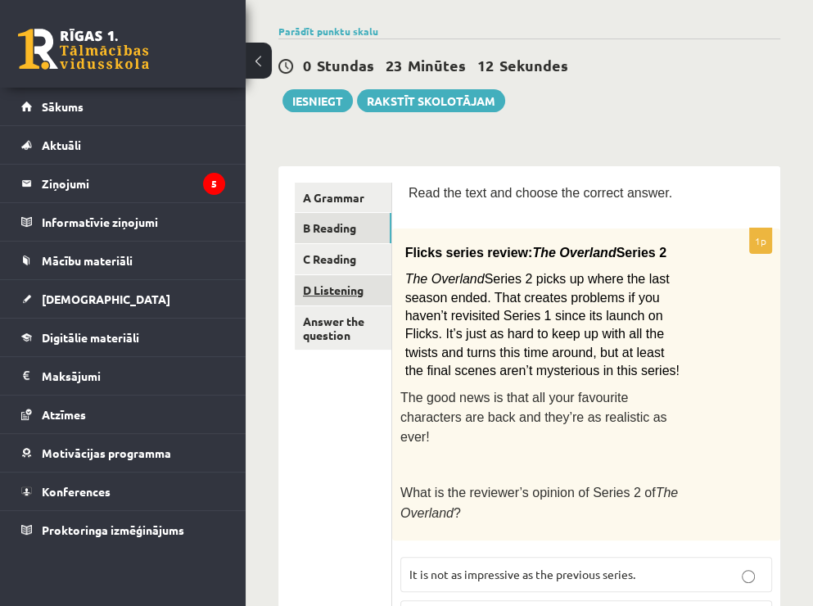
scroll to position [82, 0]
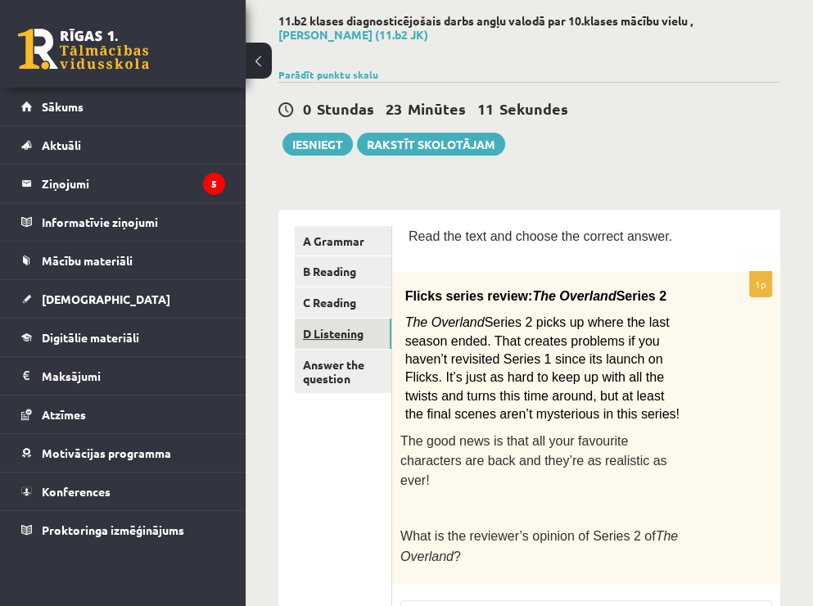
click at [336, 340] on link "D Listening" at bounding box center [343, 333] width 97 height 30
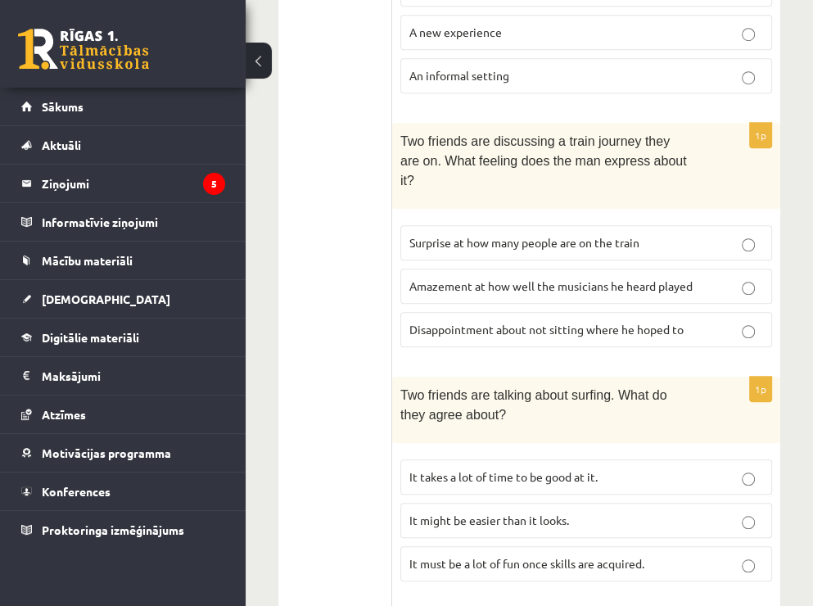
scroll to position [0, 0]
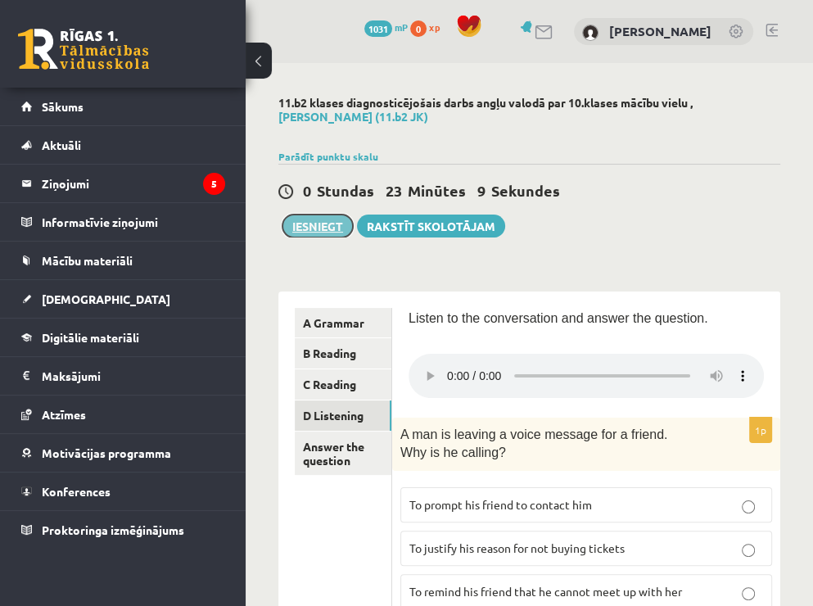
click at [337, 228] on button "Iesniegt" at bounding box center [317, 225] width 70 height 23
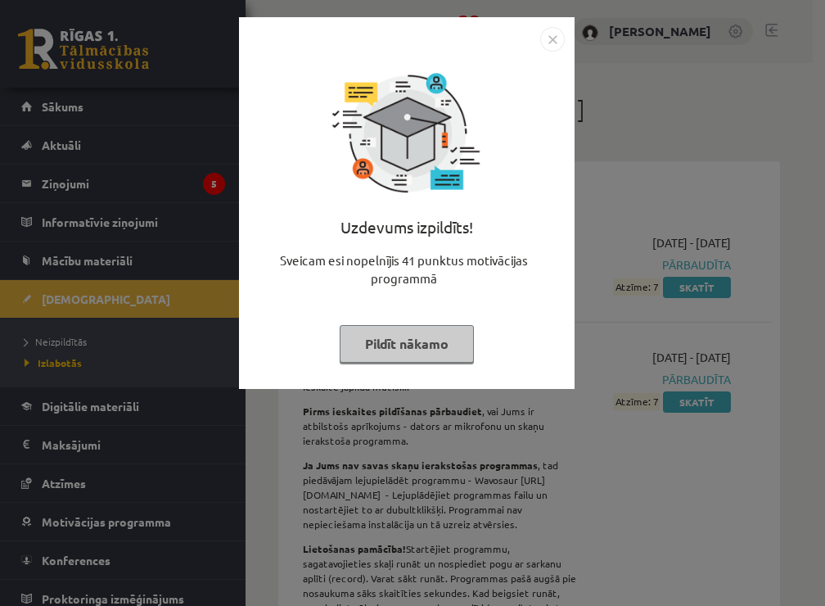
click at [449, 338] on button "Pildīt nākamo" at bounding box center [407, 344] width 134 height 38
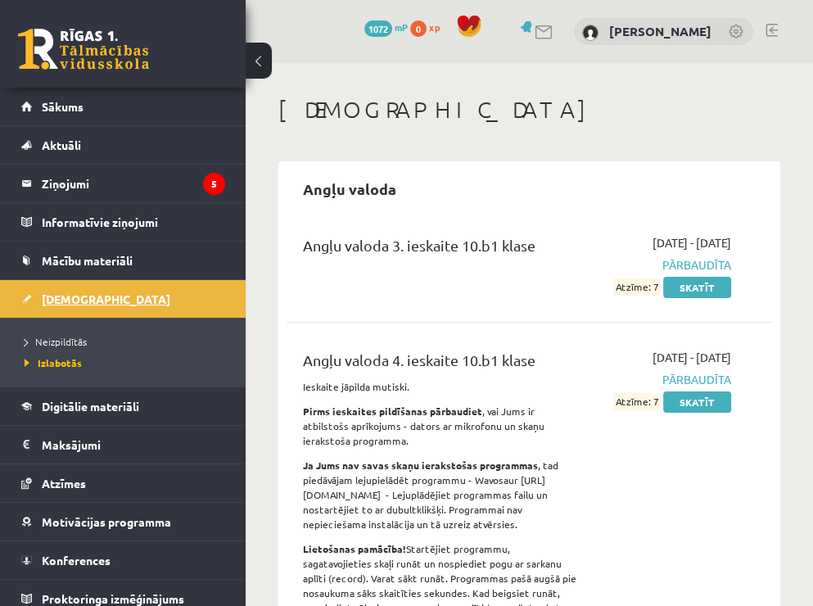
click at [70, 294] on span "[DEMOGRAPHIC_DATA]" at bounding box center [106, 298] width 129 height 15
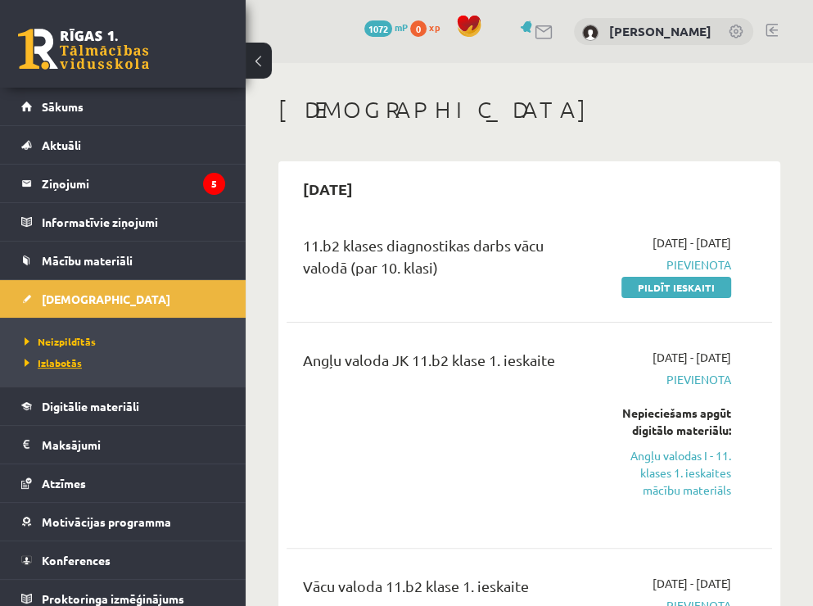
click at [48, 359] on span "Izlabotās" at bounding box center [53, 362] width 57 height 13
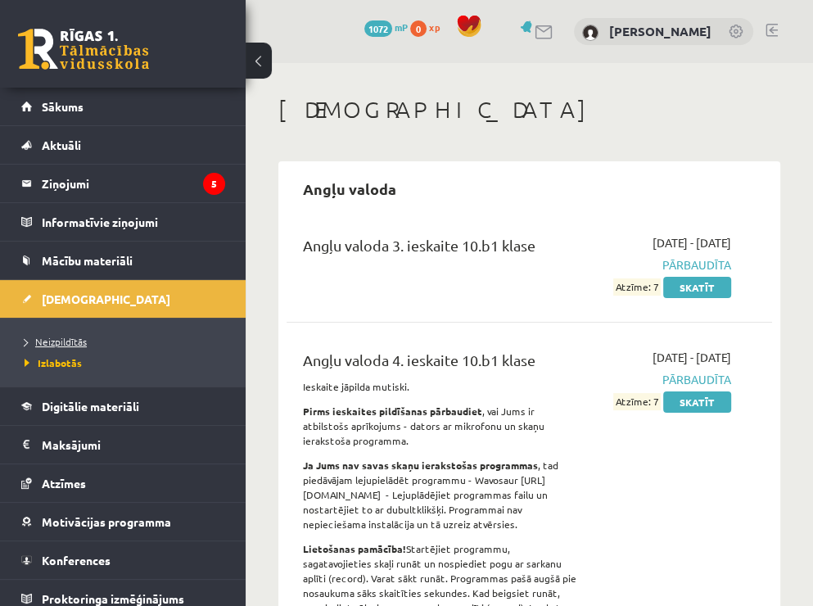
click at [73, 340] on span "Neizpildītās" at bounding box center [56, 341] width 62 height 13
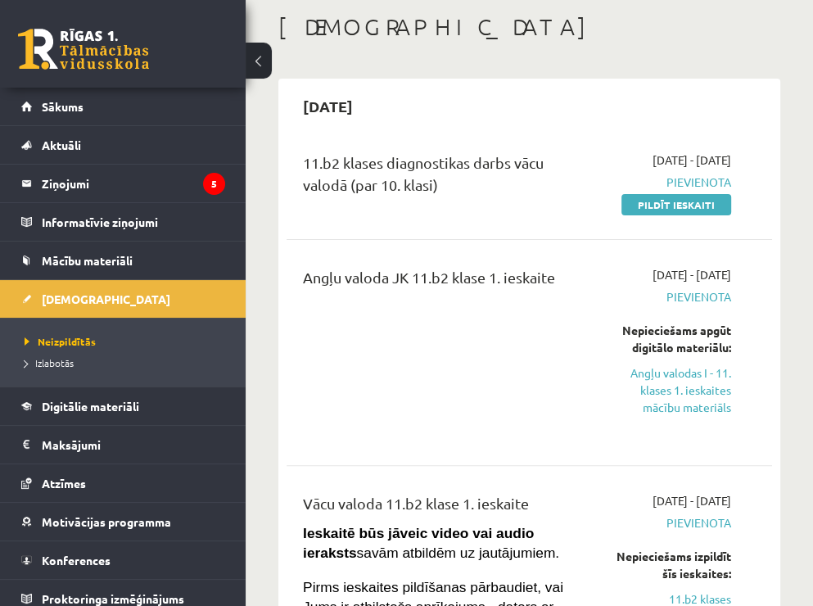
scroll to position [82, 0]
